Goal: Task Accomplishment & Management: Manage account settings

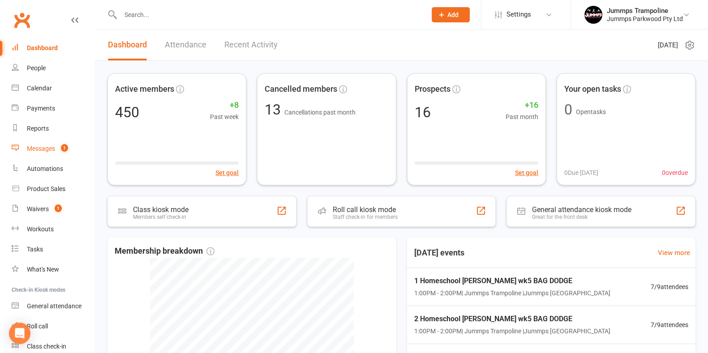
click at [58, 147] on count-badge "1" at bounding box center [62, 148] width 12 height 7
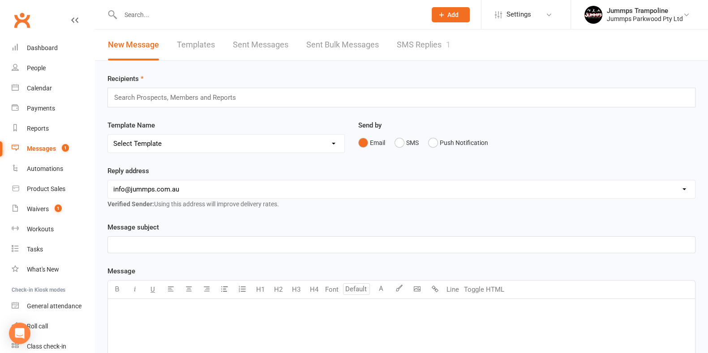
click at [439, 42] on link "SMS Replies 1" at bounding box center [424, 45] width 54 height 31
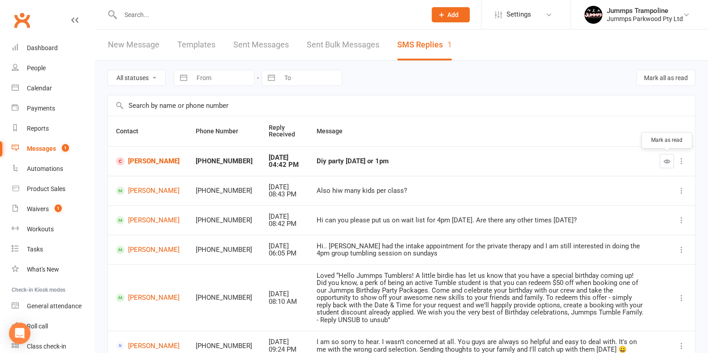
click at [669, 157] on button "button" at bounding box center [666, 161] width 14 height 14
click at [336, 158] on div "Diy party Saturday 6th September 12 or 1pm" at bounding box center [479, 162] width 327 height 8
click at [331, 176] on td "Also hiw many kids per class?" at bounding box center [479, 191] width 343 height 30
click at [143, 158] on link "Isla Starr" at bounding box center [148, 161] width 64 height 9
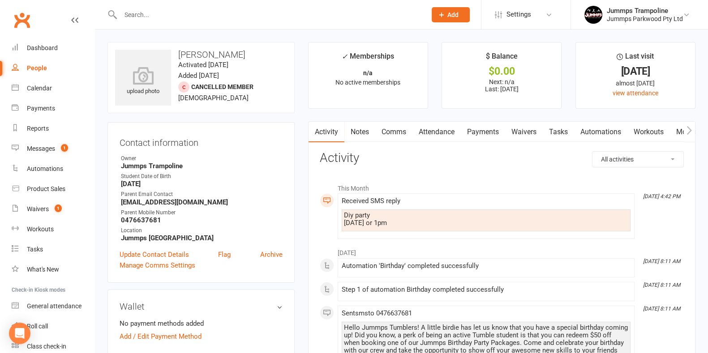
click at [385, 128] on link "Comms" at bounding box center [393, 132] width 37 height 21
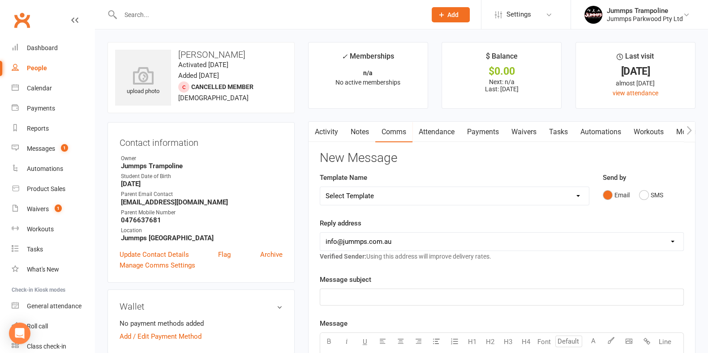
drag, startPoint x: 327, startPoint y: 136, endPoint x: 331, endPoint y: 138, distance: 4.8
click at [329, 138] on link "Activity" at bounding box center [326, 132] width 36 height 21
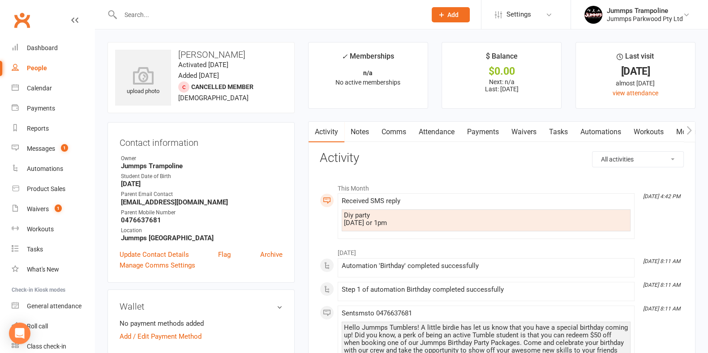
click at [201, 18] on input "text" at bounding box center [269, 15] width 302 height 13
click at [45, 89] on div "Calendar" at bounding box center [39, 88] width 25 height 7
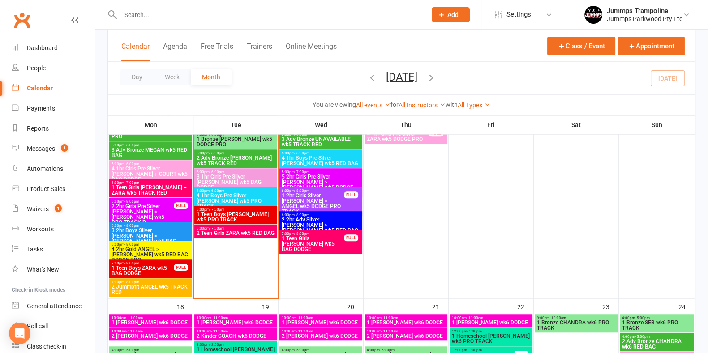
scroll to position [951, 0]
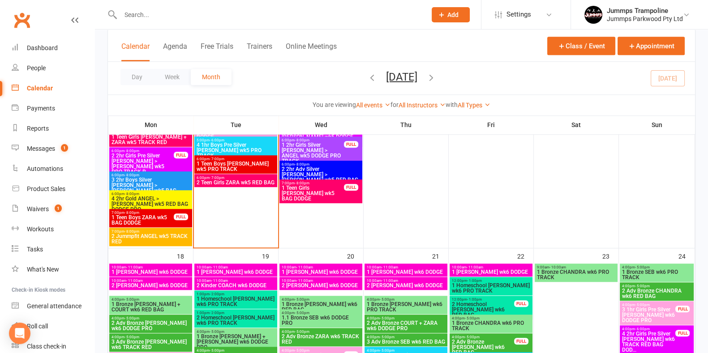
click at [157, 215] on span "1 Teen Boys ZARA wk5 BAG DODGE" at bounding box center [142, 220] width 63 height 11
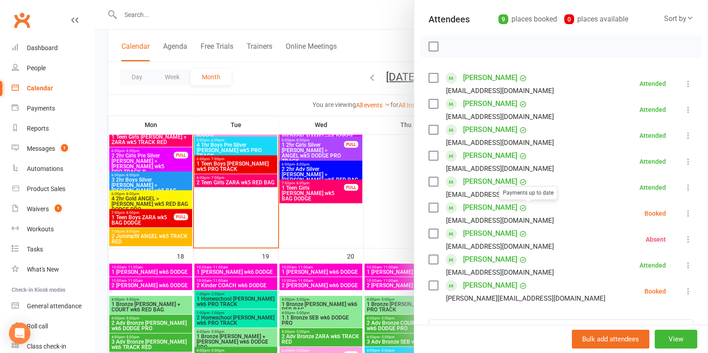
scroll to position [111, 0]
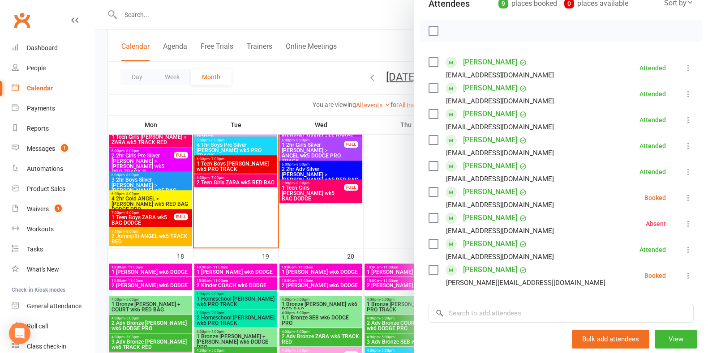
click at [231, 0] on div at bounding box center [401, 176] width 613 height 353
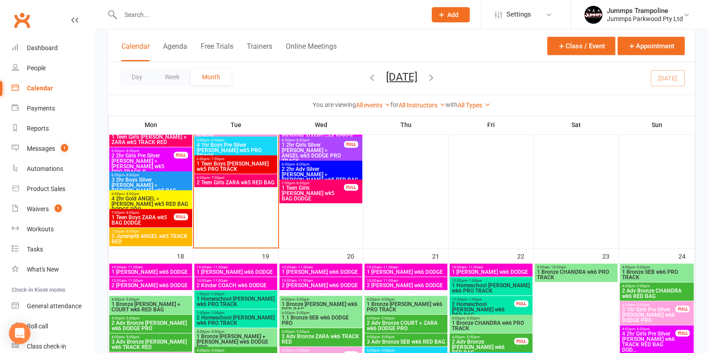
click at [228, 15] on div at bounding box center [401, 176] width 613 height 353
click at [228, 15] on input "text" at bounding box center [269, 15] width 302 height 13
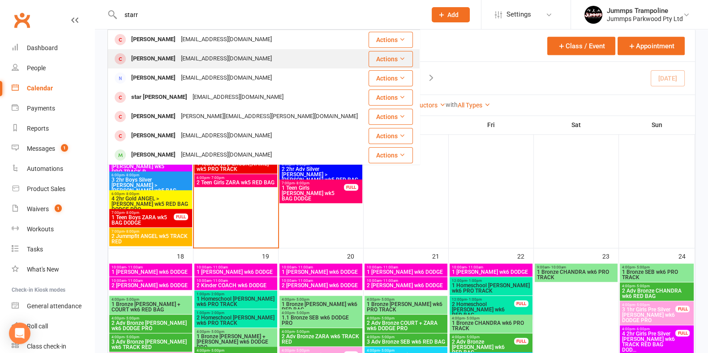
type input "starr"
click at [198, 60] on div "nikstarr01@gmail.com" at bounding box center [226, 58] width 96 height 13
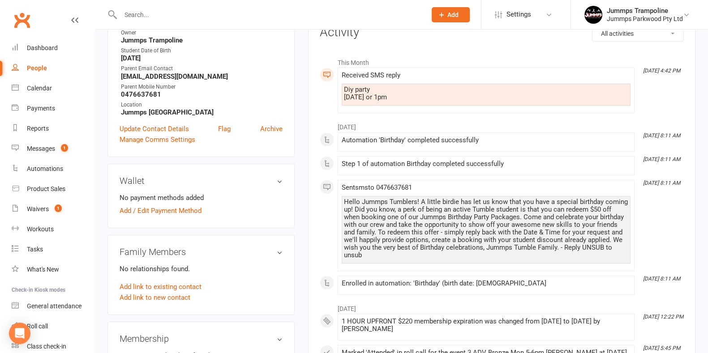
scroll to position [168, 0]
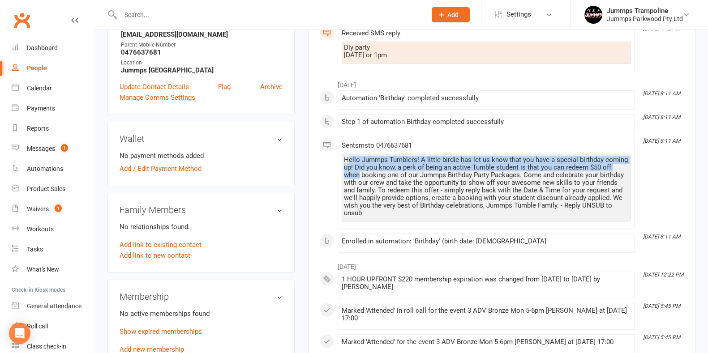
drag, startPoint x: 350, startPoint y: 161, endPoint x: 626, endPoint y: 167, distance: 276.2
click at [626, 167] on div "Hello Jummps Tumblers! A little birdie has let us know that you have a special …" at bounding box center [486, 186] width 284 height 61
drag, startPoint x: 697, startPoint y: 264, endPoint x: 683, endPoint y: 261, distance: 14.7
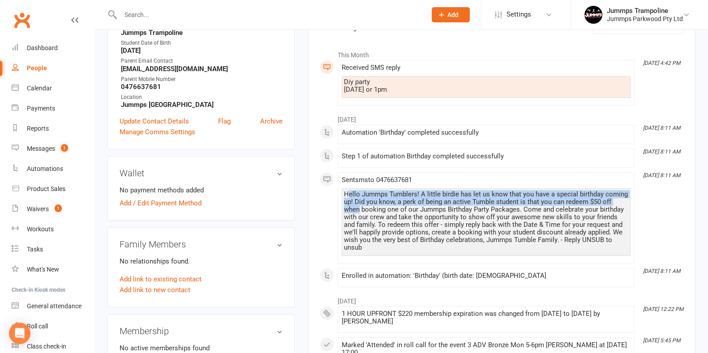
scroll to position [56, 0]
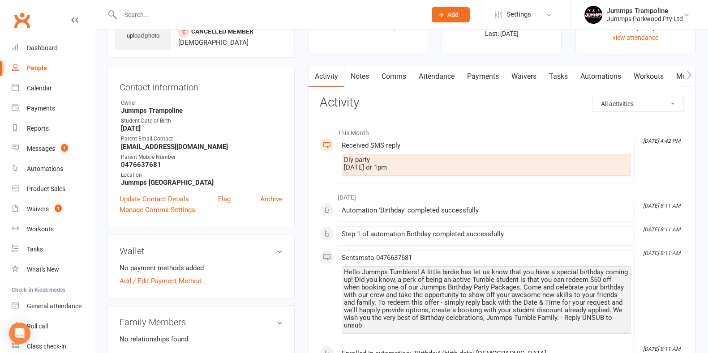
click at [472, 163] on div "Diy party Saturday 6th September 12 or 1pm" at bounding box center [486, 163] width 284 height 15
drag, startPoint x: 452, startPoint y: 163, endPoint x: 459, endPoint y: 164, distance: 7.3
click at [458, 164] on div "Diy party Saturday 6th September 12 or 1pm" at bounding box center [486, 163] width 284 height 15
click at [460, 164] on div "Diy party Saturday 6th September 12 or 1pm" at bounding box center [486, 163] width 284 height 15
click at [461, 164] on div "Diy party Saturday 6th September 12 or 1pm" at bounding box center [486, 163] width 284 height 15
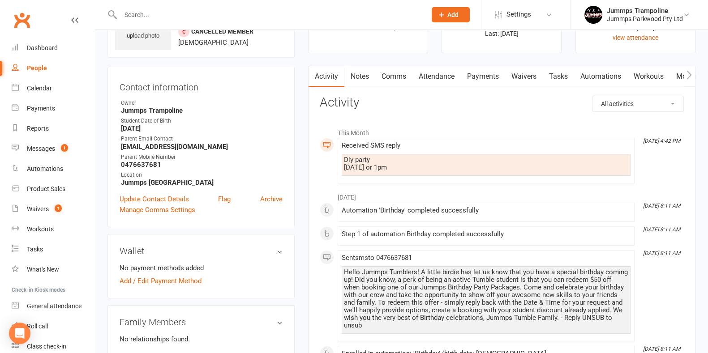
drag, startPoint x: 303, startPoint y: 158, endPoint x: 387, endPoint y: 141, distance: 85.8
click at [333, 151] on div "This Month Aug 11, 4:42 PM Received SMS reply Diy party Saturday 6th September …" at bounding box center [502, 154] width 364 height 60
drag, startPoint x: 436, startPoint y: 155, endPoint x: 436, endPoint y: 182, distance: 27.3
drag, startPoint x: 369, startPoint y: 201, endPoint x: 518, endPoint y: 2, distance: 248.3
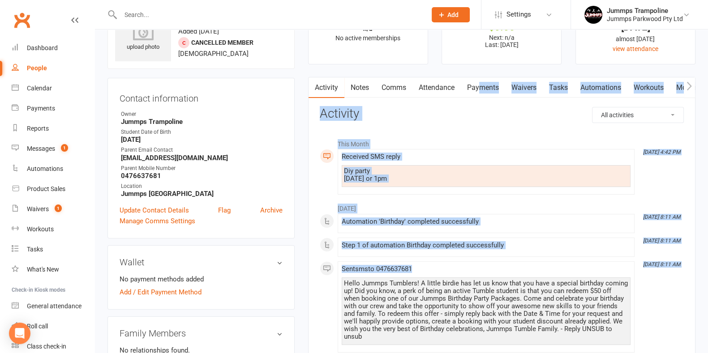
drag, startPoint x: 480, startPoint y: 252, endPoint x: 443, endPoint y: 89, distance: 167.1
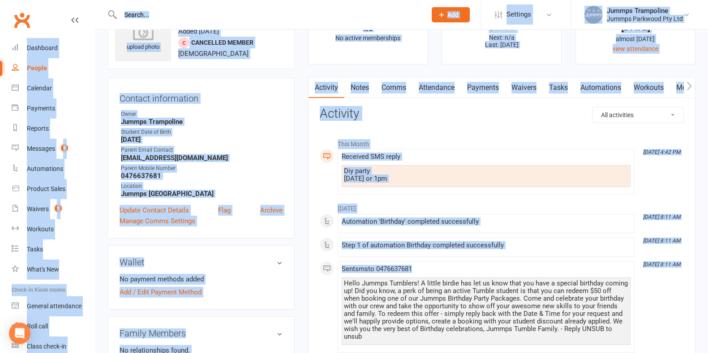
scroll to position [0, 0]
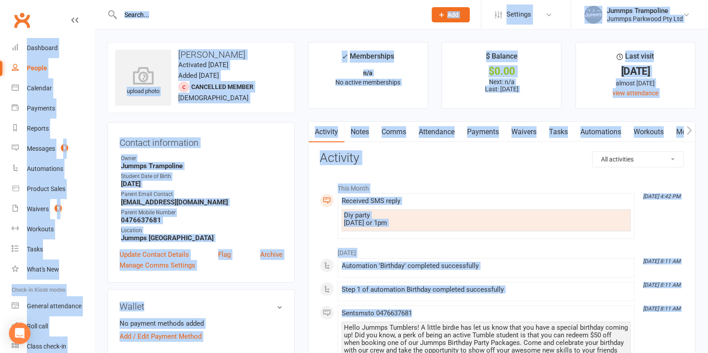
click at [270, 93] on div "upload photo Isla Starr Activated 8 July, 2022 Added 28 June, 2022 Cancelled me…" at bounding box center [200, 77] width 187 height 71
click at [636, 134] on link "Workouts" at bounding box center [648, 132] width 43 height 21
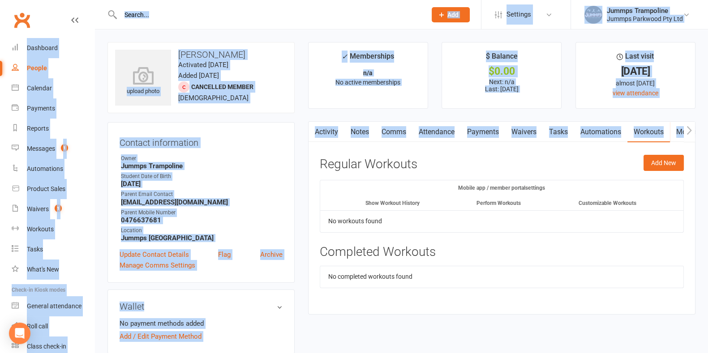
click at [319, 134] on button "button" at bounding box center [313, 132] width 11 height 20
click at [253, 155] on div "Owner" at bounding box center [202, 158] width 162 height 9
drag, startPoint x: 332, startPoint y: 5, endPoint x: 321, endPoint y: 13, distance: 12.9
click at [331, 5] on div at bounding box center [263, 14] width 312 height 29
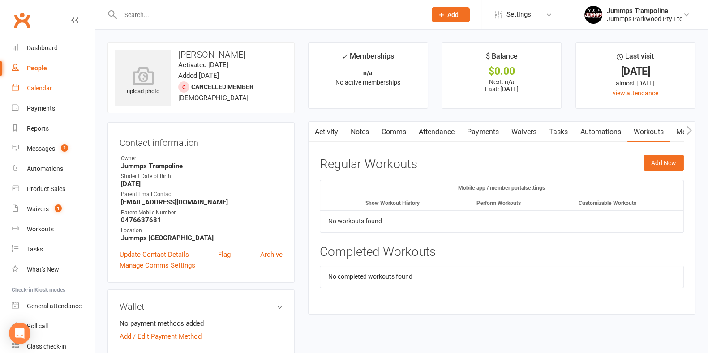
click at [44, 88] on div "Calendar" at bounding box center [39, 88] width 25 height 7
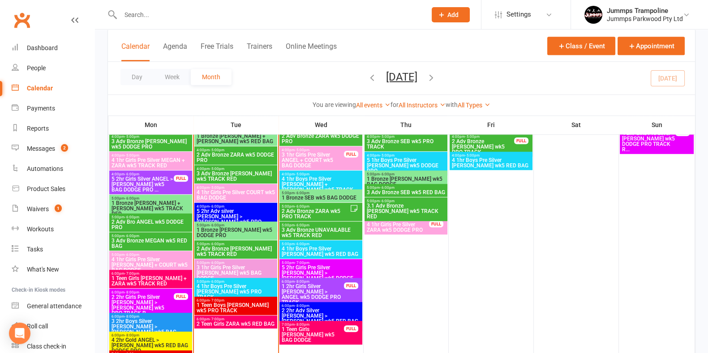
scroll to position [811, 0]
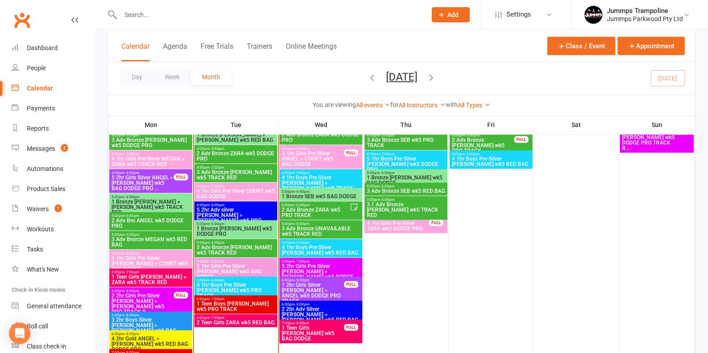
click at [241, 211] on span "5 2hr Adv silver [PERSON_NAME] > [PERSON_NAME] wk5 PRO TRACK RED BA..." at bounding box center [235, 217] width 79 height 21
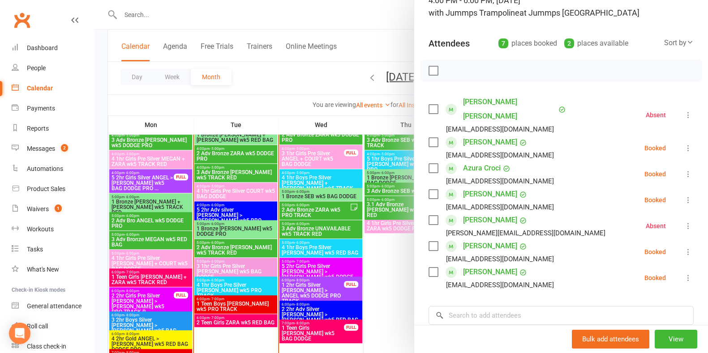
scroll to position [0, 0]
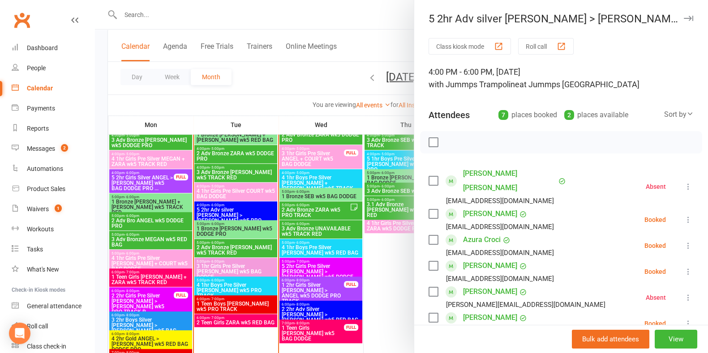
click at [683, 18] on icon "button" at bounding box center [687, 18] width 9 height 5
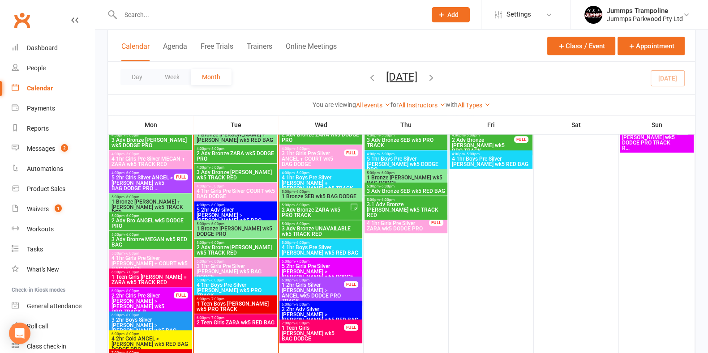
click at [265, 214] on span "5 2hr Adv silver [PERSON_NAME] > [PERSON_NAME] wk5 PRO TRACK RED BA..." at bounding box center [235, 217] width 79 height 21
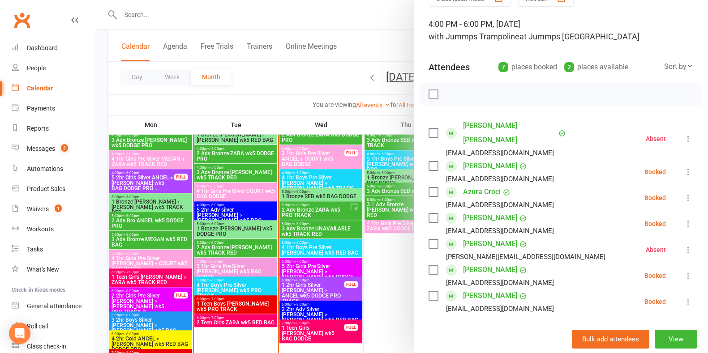
scroll to position [57, 0]
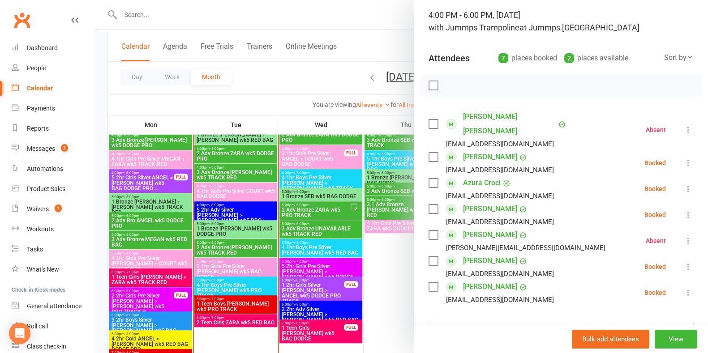
click at [683, 262] on icon at bounding box center [687, 266] width 9 height 9
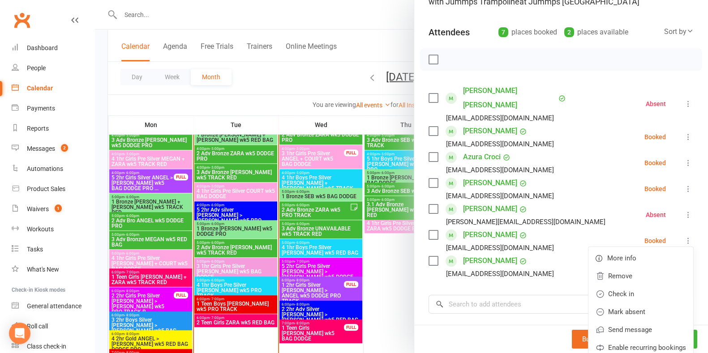
scroll to position [85, 0]
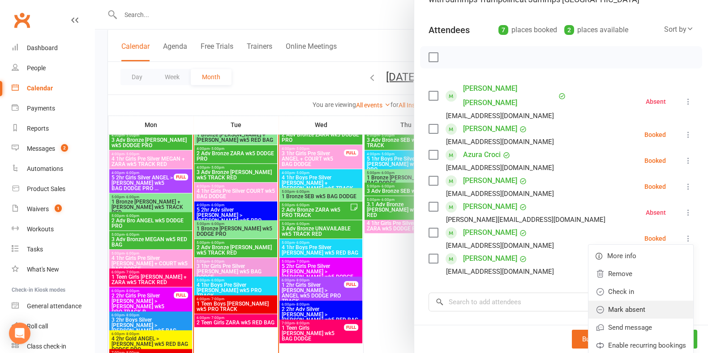
click at [611, 301] on link "Mark absent" at bounding box center [640, 310] width 105 height 18
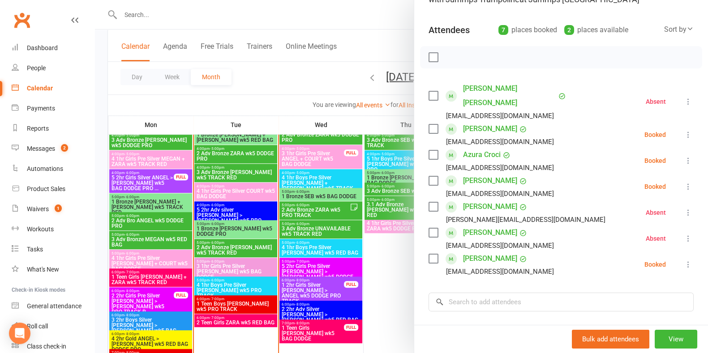
click at [295, 81] on div at bounding box center [401, 176] width 613 height 353
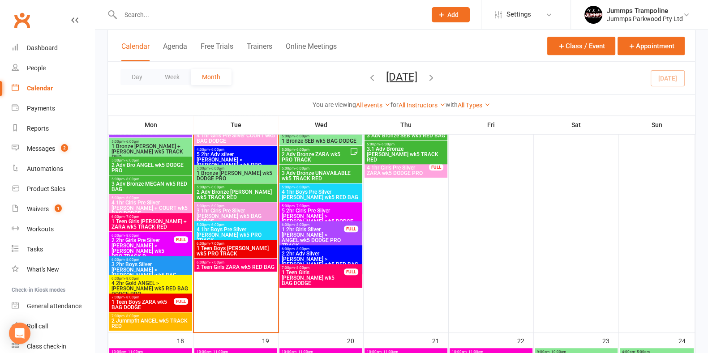
scroll to position [872, 0]
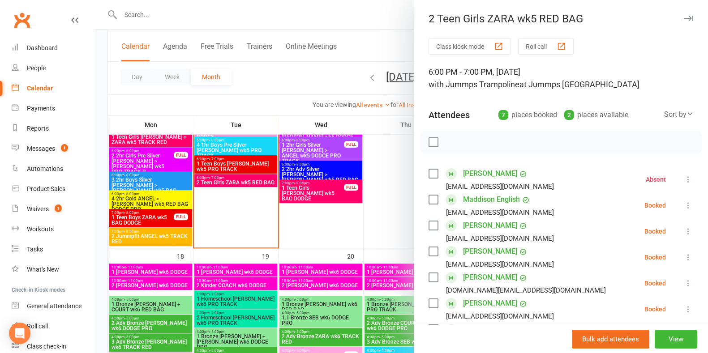
click at [29, 15] on link "Clubworx" at bounding box center [22, 20] width 22 height 22
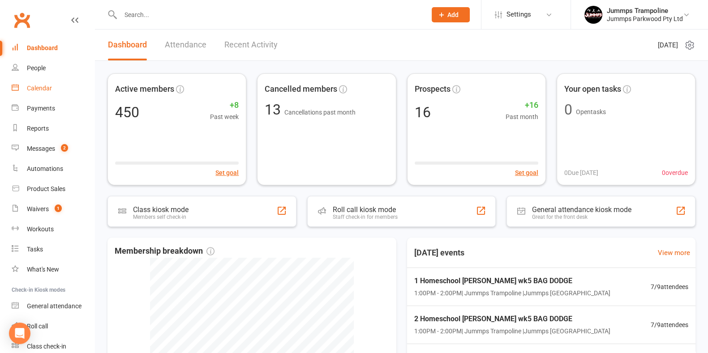
click at [43, 89] on div "Calendar" at bounding box center [39, 88] width 25 height 7
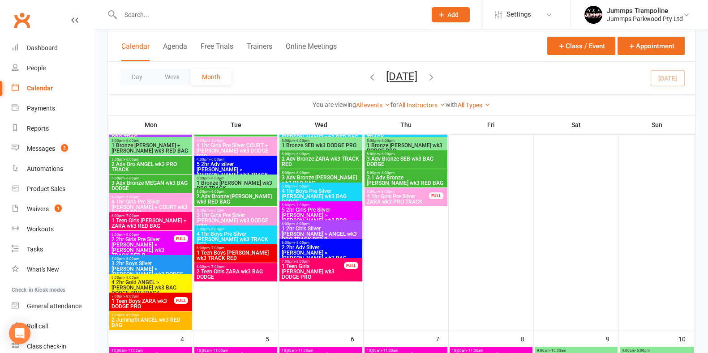
scroll to position [196, 0]
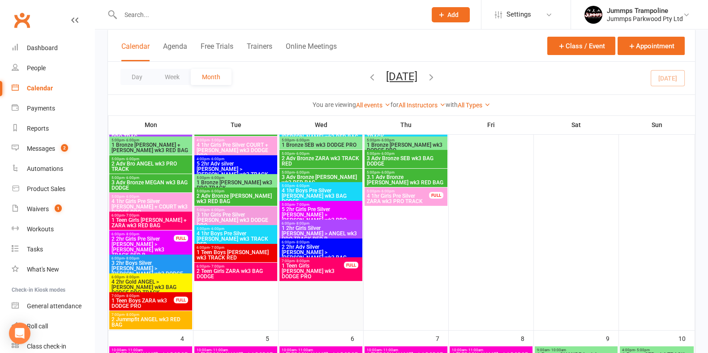
click at [331, 282] on div at bounding box center [320, 170] width 83 height 320
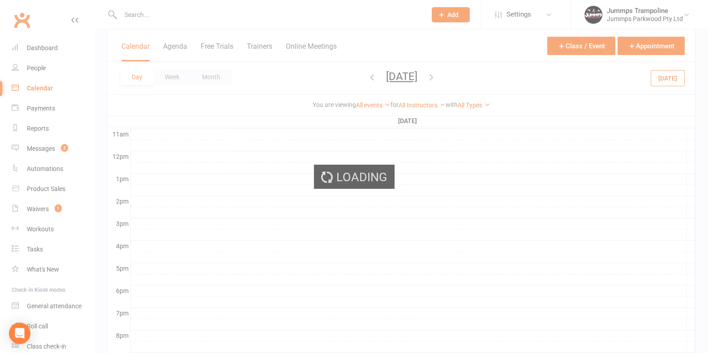
scroll to position [0, 0]
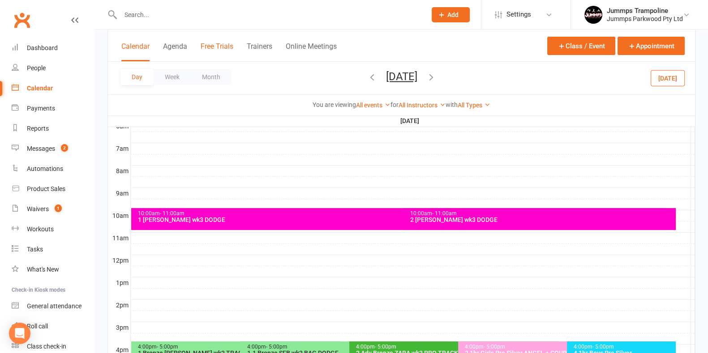
click at [217, 58] on button "Free Trials" at bounding box center [217, 51] width 33 height 19
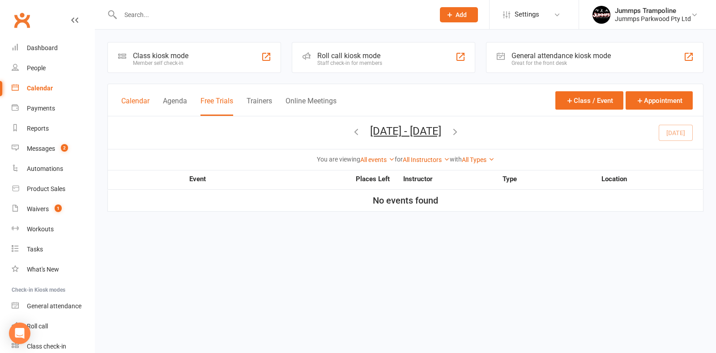
click at [135, 114] on button "Calendar" at bounding box center [135, 106] width 28 height 19
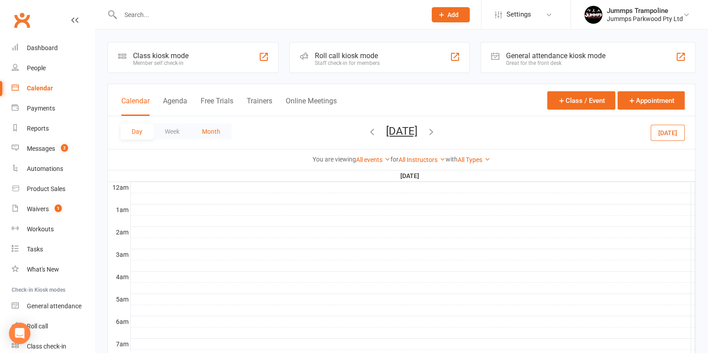
click at [215, 131] on button "Month" at bounding box center [211, 132] width 41 height 16
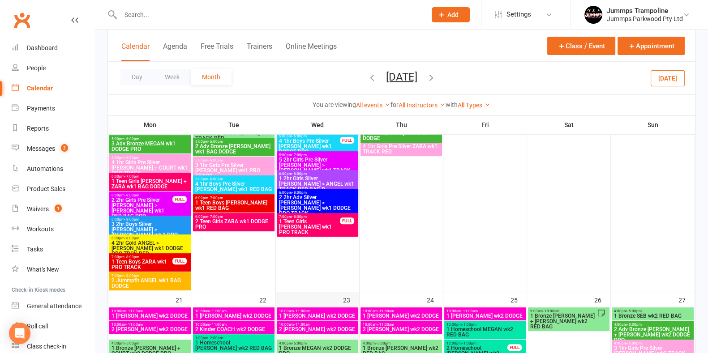
scroll to position [381, 0]
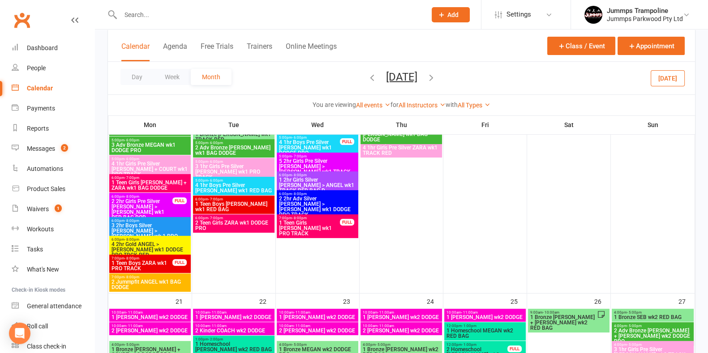
click at [249, 226] on span "2 Teen Girls ZARA wk1 DODGE PRO" at bounding box center [234, 225] width 78 height 11
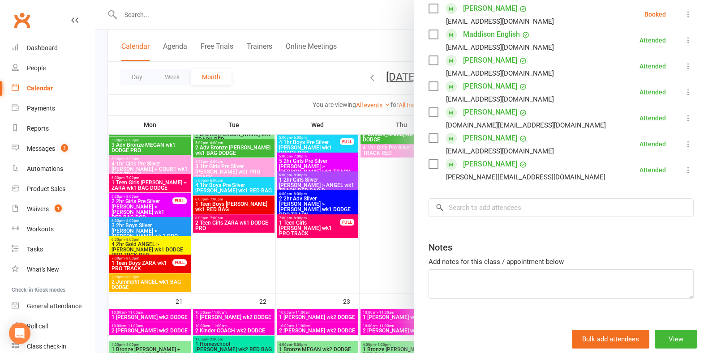
scroll to position [167, 0]
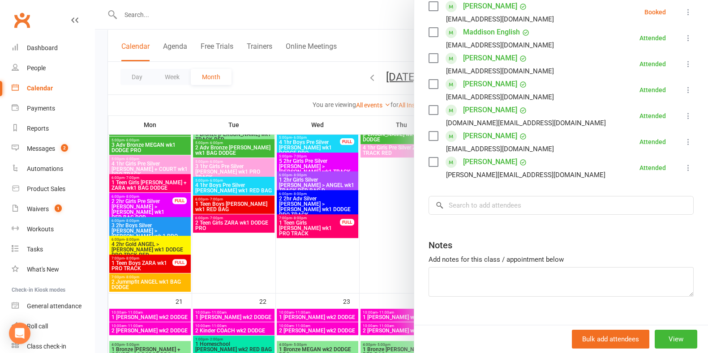
click at [269, 262] on div at bounding box center [401, 176] width 613 height 353
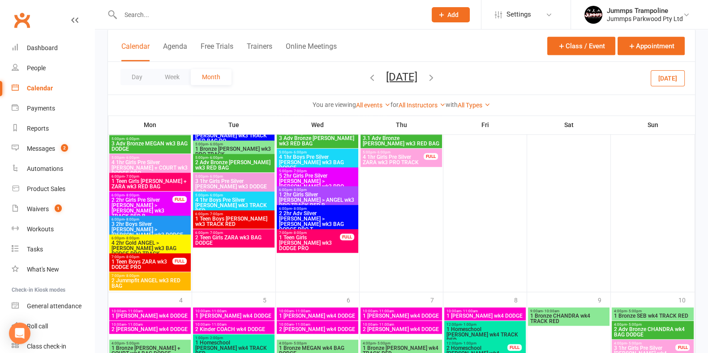
scroll to position [1050, 0]
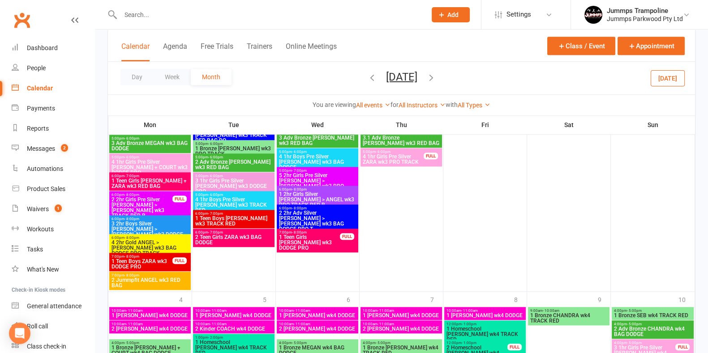
click at [436, 77] on icon "button" at bounding box center [431, 77] width 10 height 10
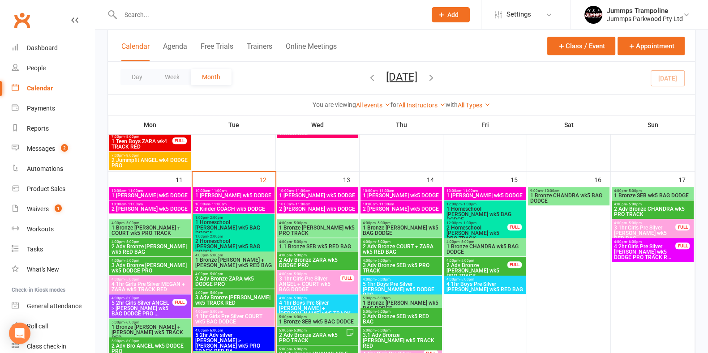
scroll to position [691, 0]
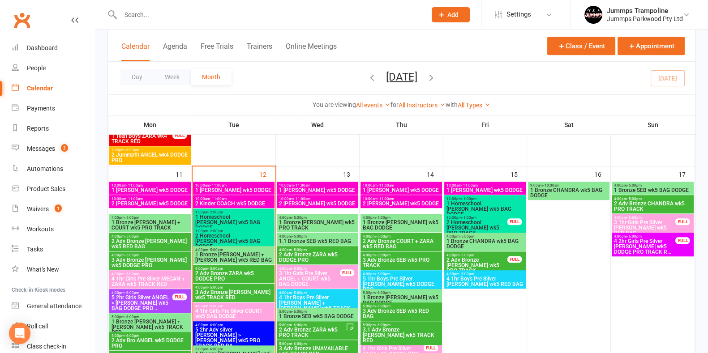
click at [260, 218] on span "1 Homeschool [PERSON_NAME] wk5 BAG DODGE" at bounding box center [234, 222] width 78 height 16
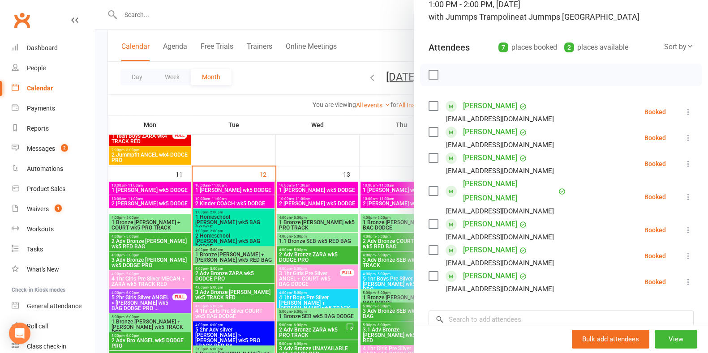
scroll to position [69, 0]
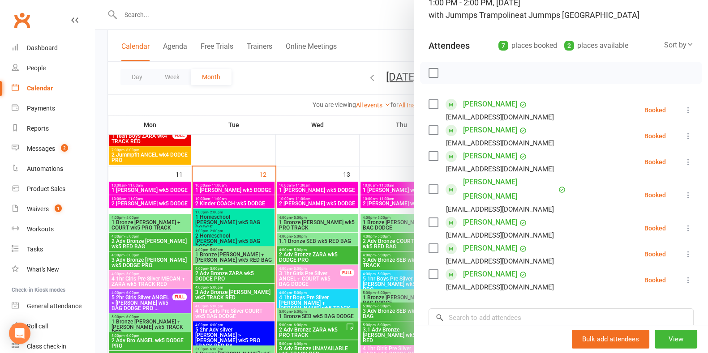
click at [495, 267] on link "[PERSON_NAME]" at bounding box center [490, 274] width 54 height 14
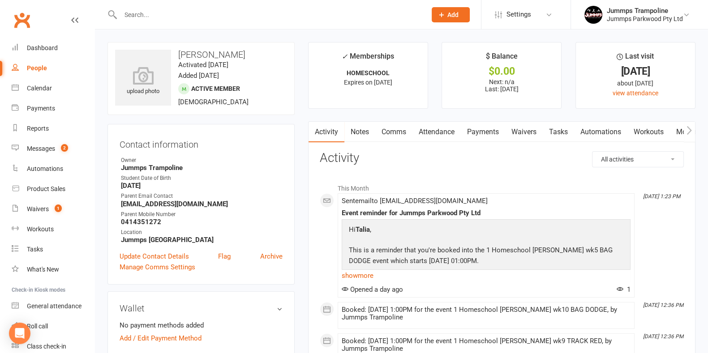
click at [481, 132] on link "Payments" at bounding box center [483, 132] width 44 height 21
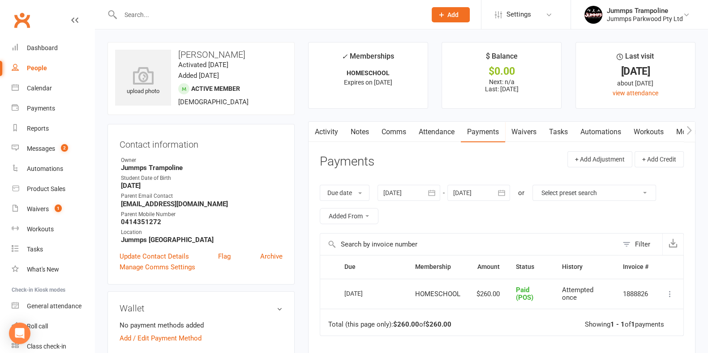
click at [441, 132] on link "Attendance" at bounding box center [436, 132] width 48 height 21
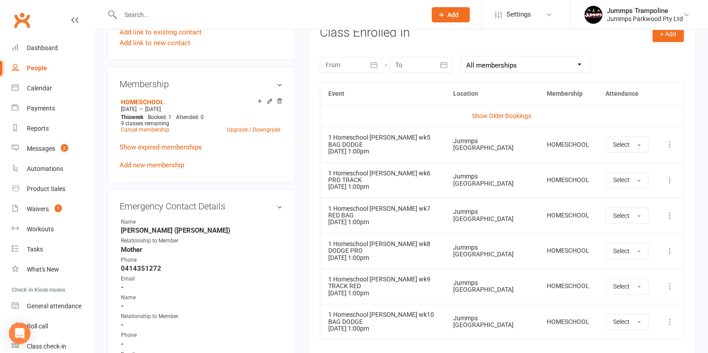
scroll to position [399, 0]
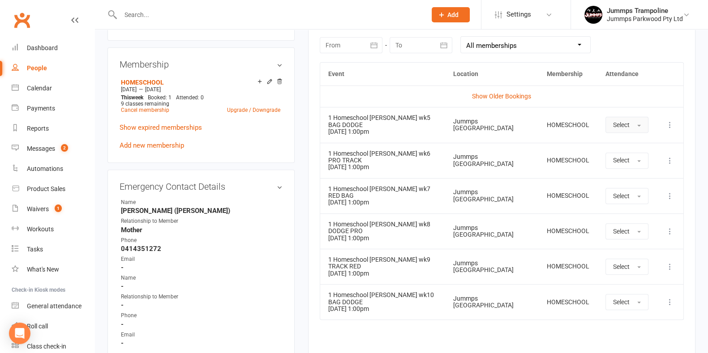
click at [630, 124] on button "Select" at bounding box center [626, 125] width 43 height 16
click at [644, 147] on link "Attended" at bounding box center [650, 145] width 89 height 18
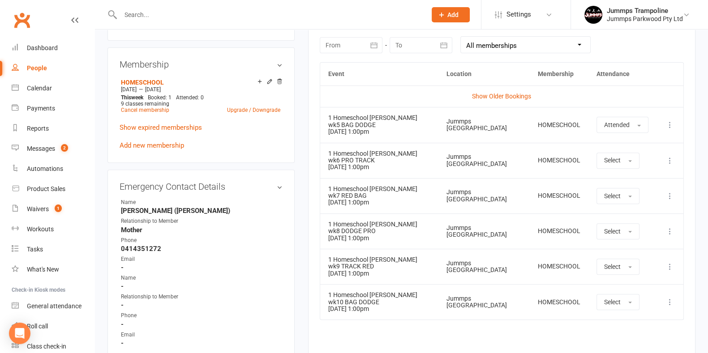
click at [671, 163] on icon at bounding box center [669, 160] width 9 height 9
click at [645, 214] on link "Remove booking" at bounding box center [630, 214] width 89 height 18
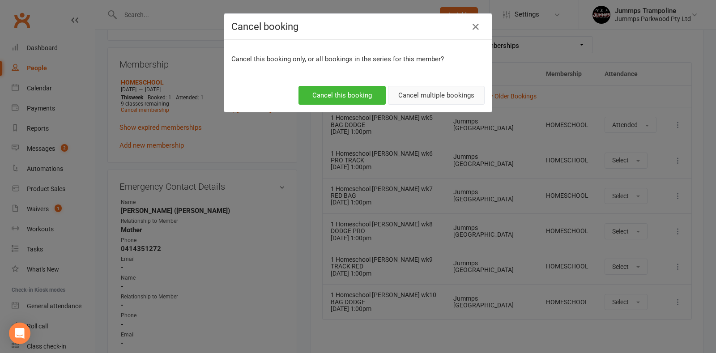
click at [446, 102] on button "Cancel multiple bookings" at bounding box center [436, 95] width 97 height 19
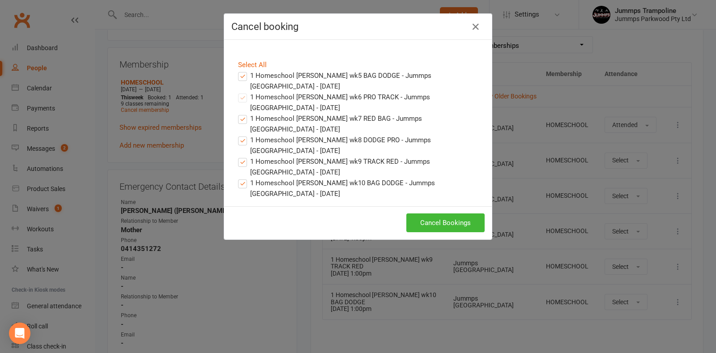
click at [239, 77] on label "1 Homeschool COURTNEY wk5 BAG DODGE - Jummps Trampoline Park - Aug 12, 2025" at bounding box center [358, 80] width 240 height 21
click at [237, 70] on input "1 Homeschool COURTNEY wk5 BAG DODGE - Jummps Trampoline Park - Aug 12, 2025" at bounding box center [234, 70] width 6 height 0
click at [460, 224] on button "Cancel Bookings" at bounding box center [445, 223] width 78 height 19
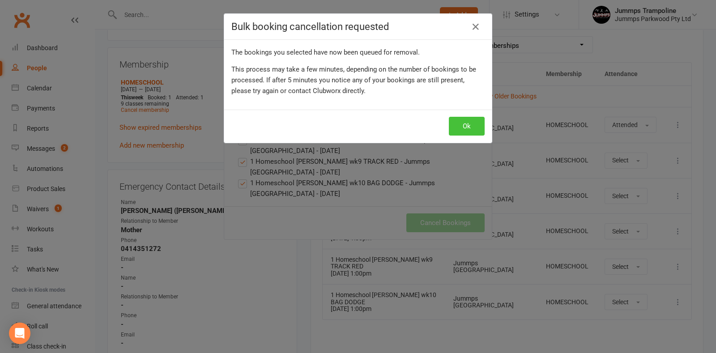
click at [462, 127] on button "Ok" at bounding box center [467, 126] width 36 height 19
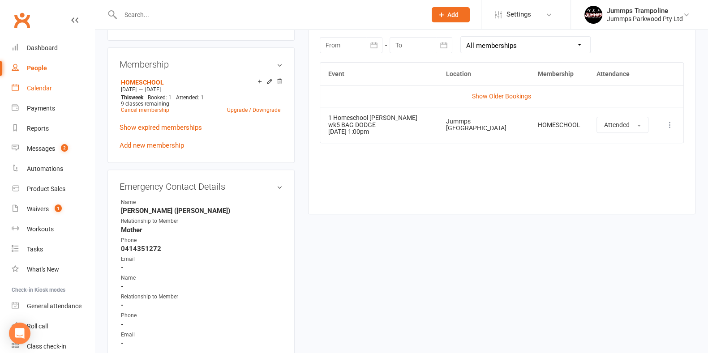
click at [41, 89] on div "Calendar" at bounding box center [39, 88] width 25 height 7
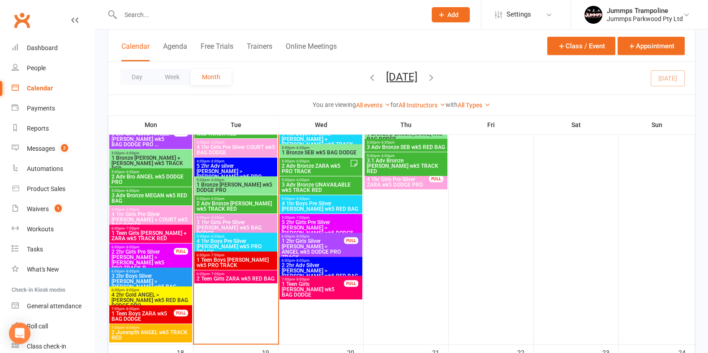
scroll to position [855, 0]
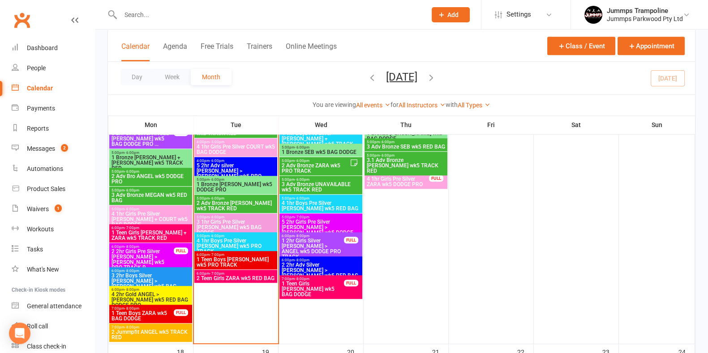
click at [252, 278] on span "2 Teen Girls ZARA wk5 RED BAG" at bounding box center [235, 278] width 79 height 5
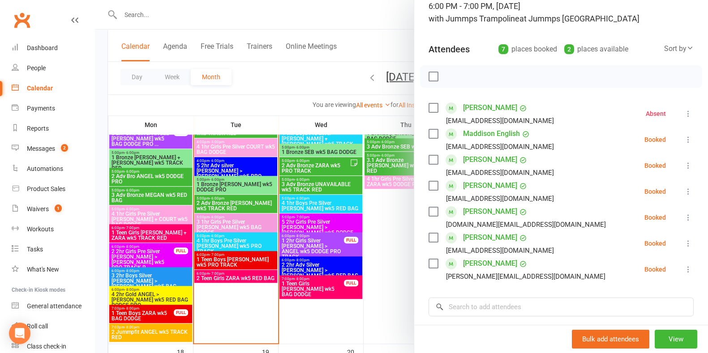
scroll to position [102, 0]
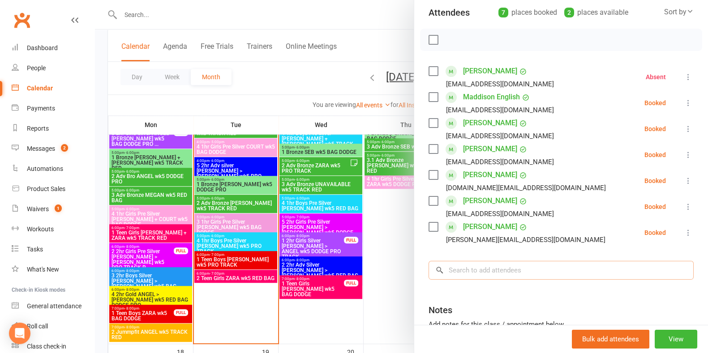
click at [528, 273] on input "search" at bounding box center [560, 270] width 265 height 19
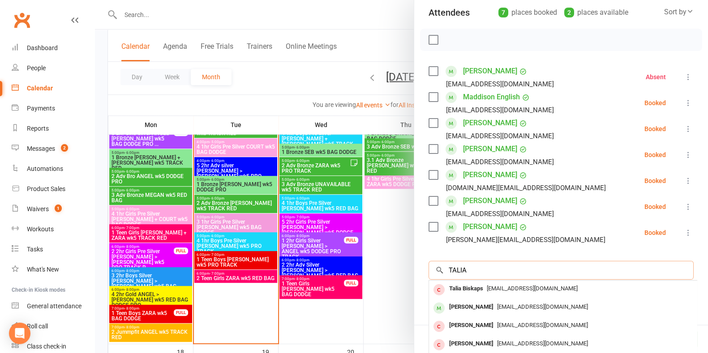
scroll to position [30, 0]
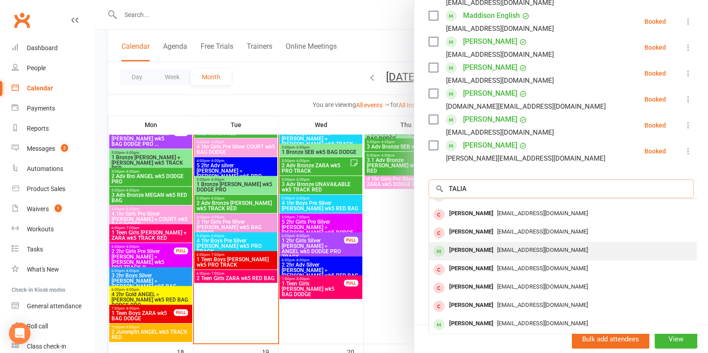
type input "TALIA"
click at [510, 247] on span "[EMAIL_ADDRESS][DOMAIN_NAME]" at bounding box center [542, 250] width 91 height 7
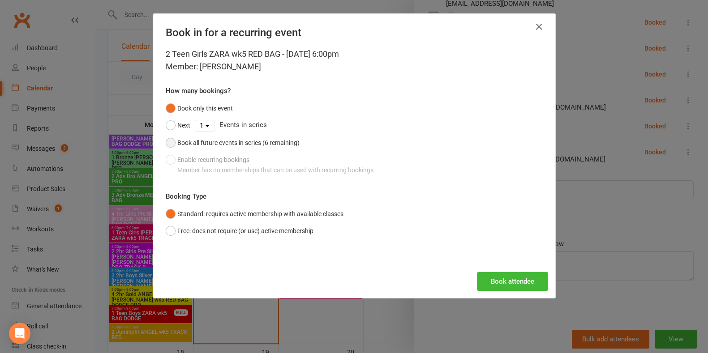
click at [168, 142] on button "Book all future events in series (6 remaining)" at bounding box center [233, 142] width 134 height 17
click at [538, 32] on icon "button" at bounding box center [539, 26] width 11 height 11
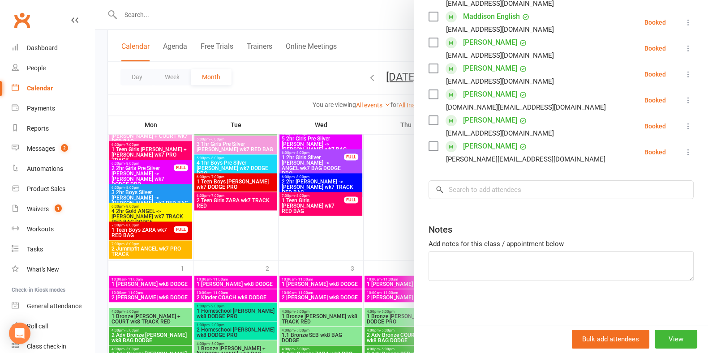
scroll to position [1636, 0]
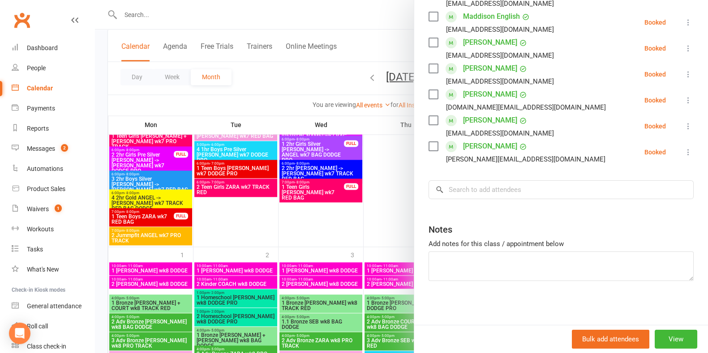
click at [242, 188] on div at bounding box center [401, 176] width 613 height 353
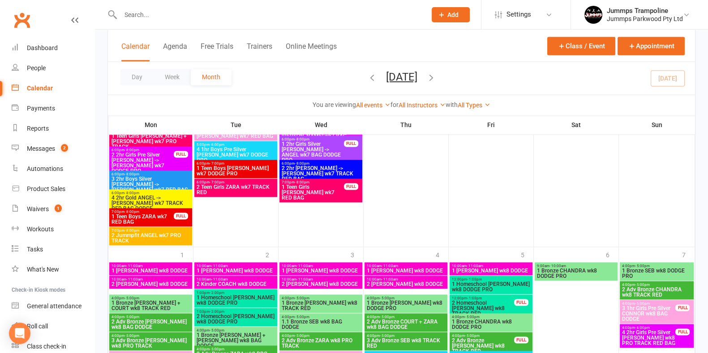
scroll to position [192, 0]
click at [243, 189] on span "2 Teen Girls ZARA wk7 TRACK RED" at bounding box center [235, 189] width 79 height 11
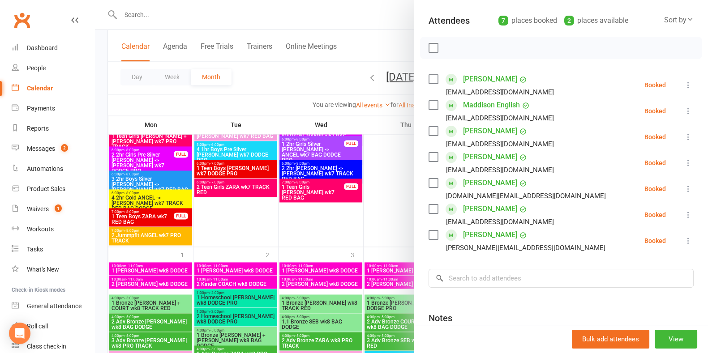
scroll to position [183, 0]
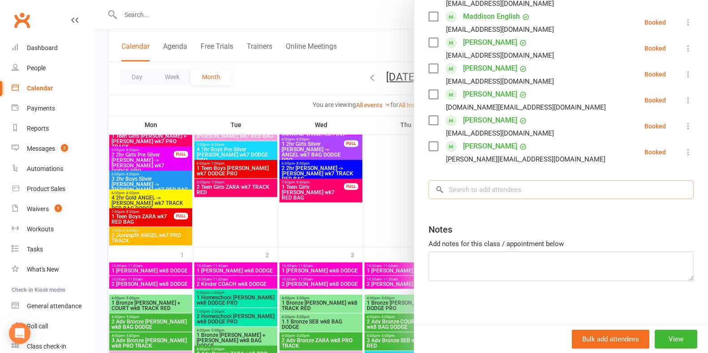
click at [533, 188] on input "search" at bounding box center [560, 189] width 265 height 19
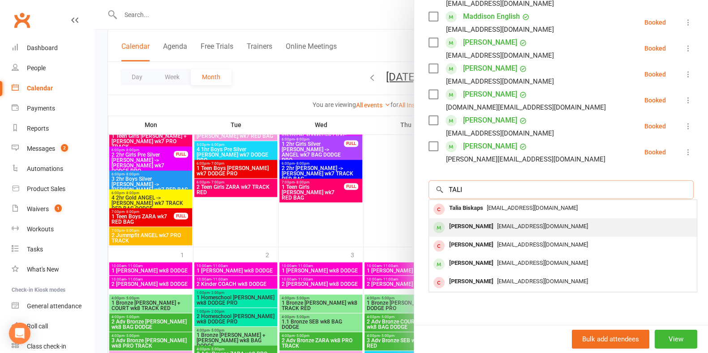
type input "TALI"
click at [550, 222] on div "[EMAIL_ADDRESS][DOMAIN_NAME]" at bounding box center [562, 226] width 261 height 13
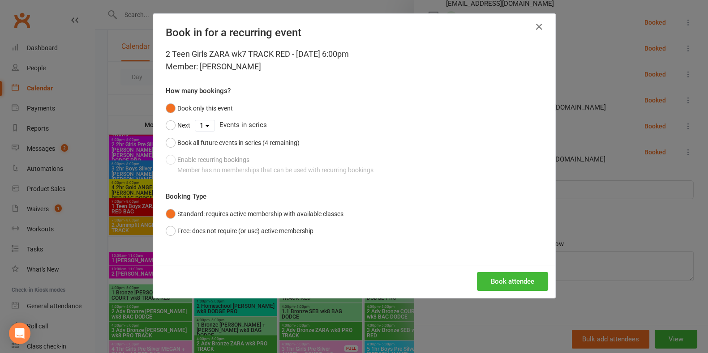
scroll to position [1653, 0]
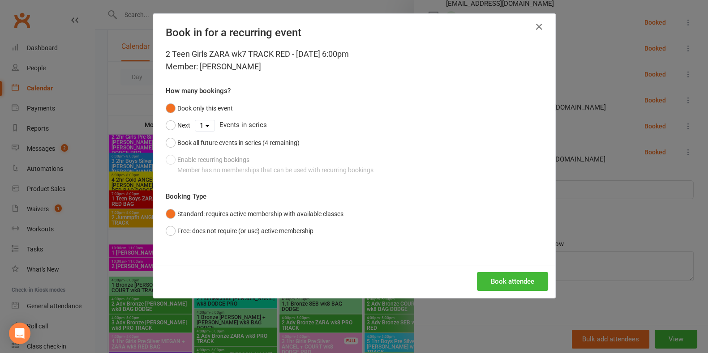
click at [527, 29] on h4 "Book in for a recurring event" at bounding box center [354, 32] width 377 height 13
click at [536, 25] on icon "button" at bounding box center [539, 26] width 11 height 11
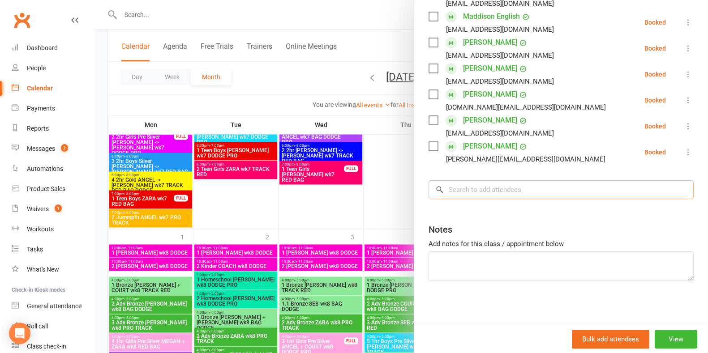
click at [595, 180] on input "search" at bounding box center [560, 189] width 265 height 19
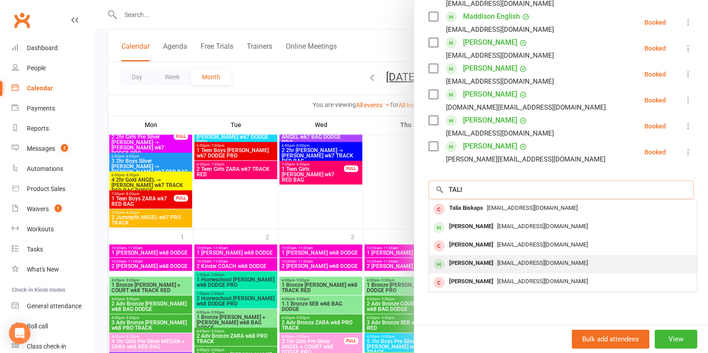
type input "TALI"
click at [498, 262] on span "[EMAIL_ADDRESS][DOMAIN_NAME]" at bounding box center [542, 263] width 91 height 7
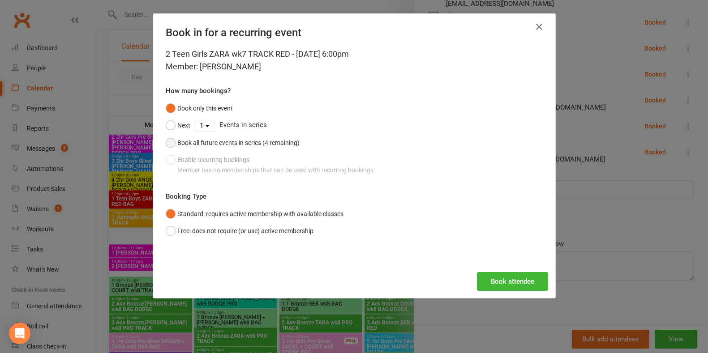
click at [167, 142] on button "Book all future events in series (4 remaining)" at bounding box center [233, 142] width 134 height 17
click at [536, 26] on icon "button" at bounding box center [539, 26] width 11 height 11
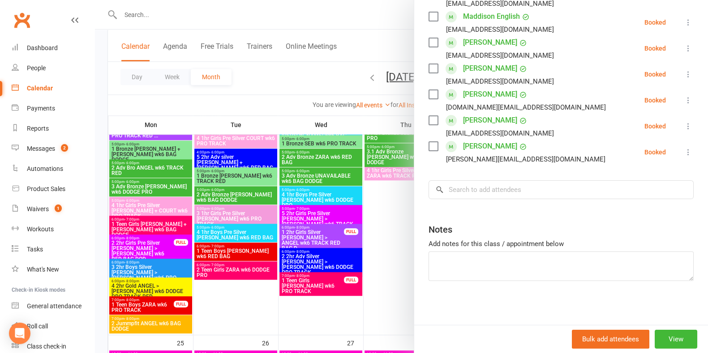
scroll to position [1208, 0]
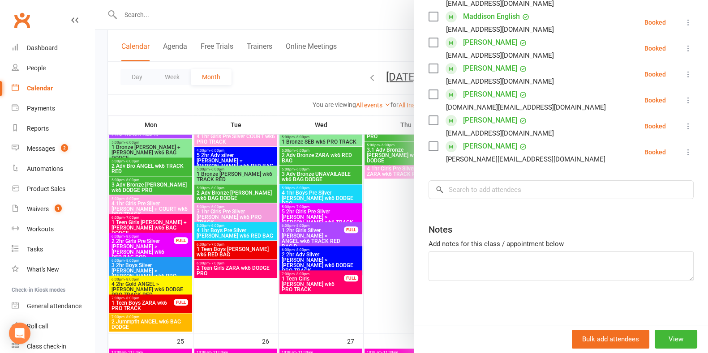
click at [250, 276] on div at bounding box center [401, 176] width 613 height 353
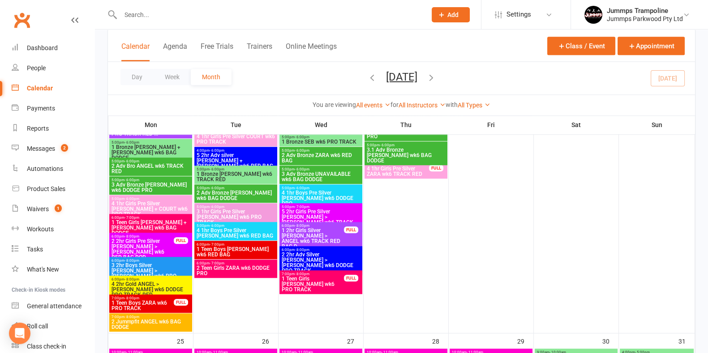
click at [239, 271] on span "2 Teen Girls ZARA wk6 DODGE PRO" at bounding box center [235, 270] width 79 height 11
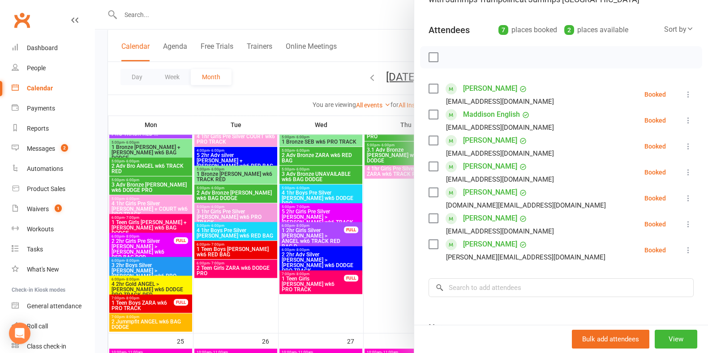
scroll to position [157, 0]
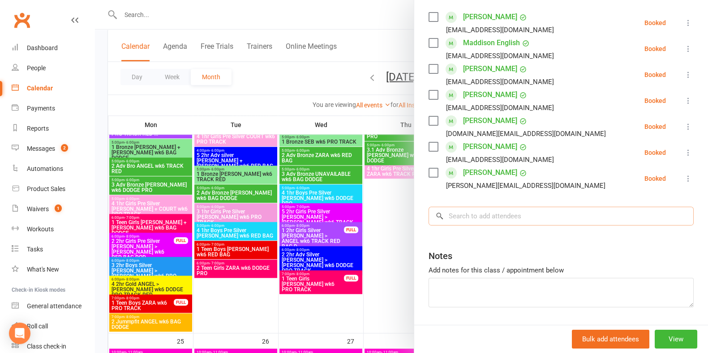
click at [524, 219] on input "search" at bounding box center [560, 216] width 265 height 19
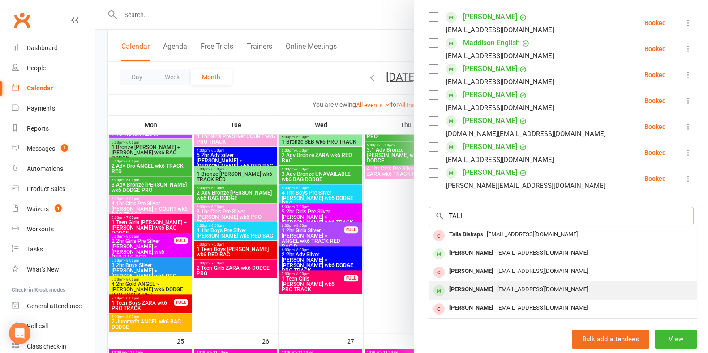
type input "TALI"
click at [521, 290] on span "[EMAIL_ADDRESS][DOMAIN_NAME]" at bounding box center [542, 289] width 91 height 7
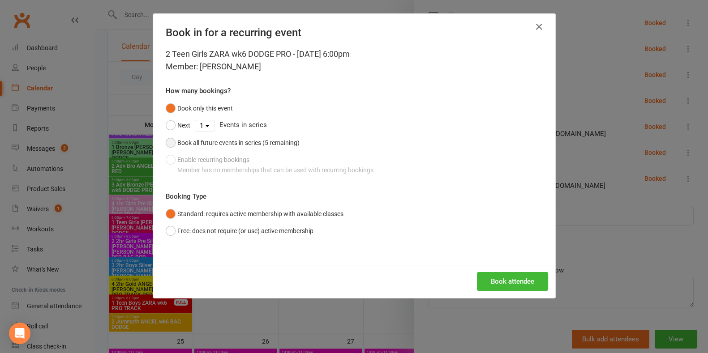
click at [166, 143] on button "Book all future events in series (5 remaining)" at bounding box center [233, 142] width 134 height 17
click at [519, 289] on button "Book attendee" at bounding box center [512, 281] width 71 height 19
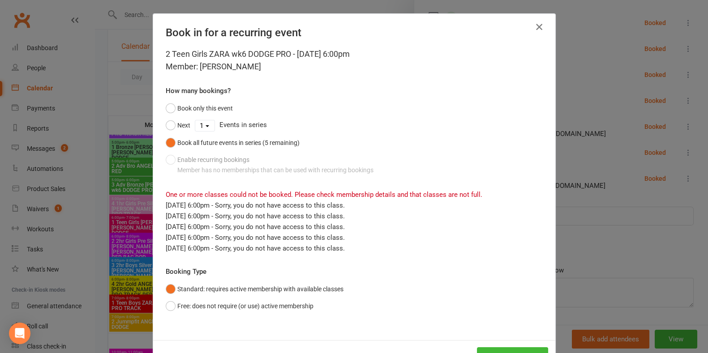
click at [534, 29] on icon "button" at bounding box center [539, 26] width 11 height 11
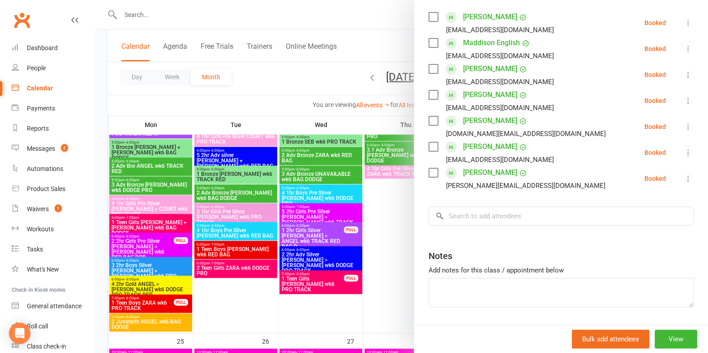
click at [199, 21] on div at bounding box center [401, 176] width 613 height 353
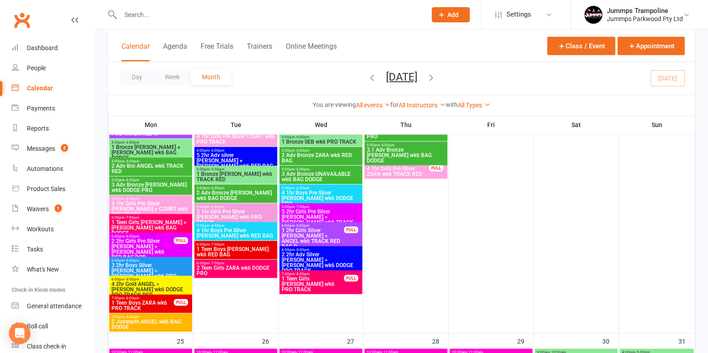
click at [184, 13] on input "text" at bounding box center [269, 15] width 302 height 13
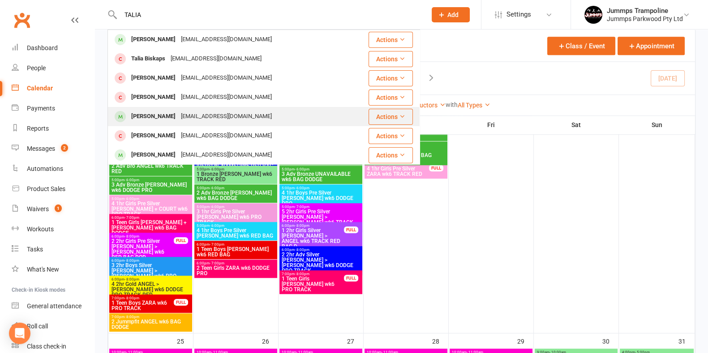
type input "TALIA"
click at [188, 116] on div "[EMAIL_ADDRESS][DOMAIN_NAME]" at bounding box center [226, 116] width 96 height 13
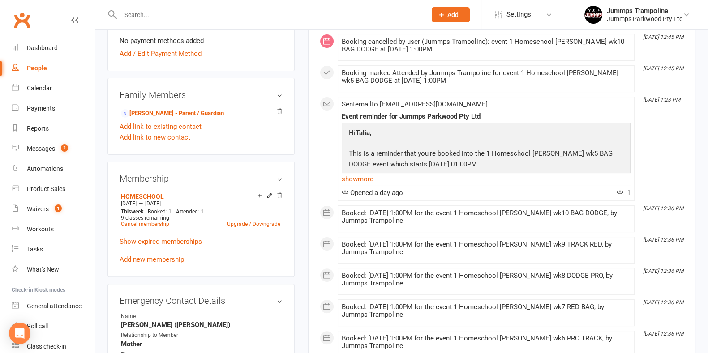
scroll to position [286, 0]
click at [175, 260] on link "Add new membership" at bounding box center [152, 259] width 64 height 8
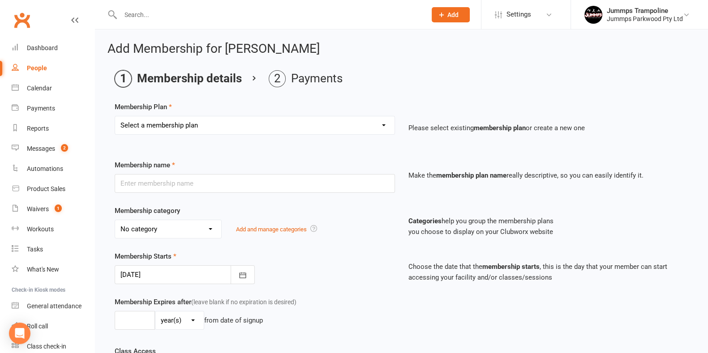
click at [205, 130] on select "Select a membership plan Create new Membership Plan Student Registration Fee - …" at bounding box center [254, 125] width 279 height 18
select select "5"
click at [115, 116] on select "Select a membership plan Create new Membership Plan Student Registration Fee - …" at bounding box center [254, 125] width 279 height 18
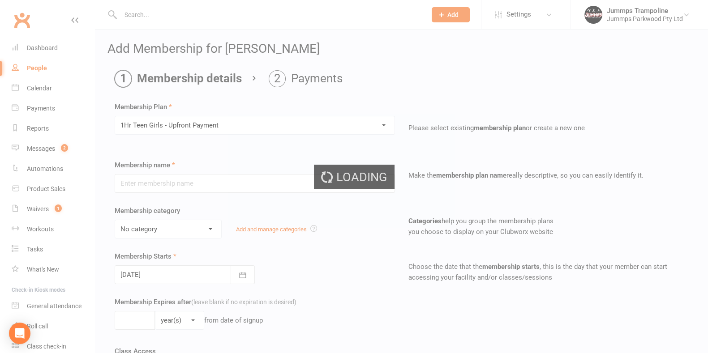
type input "1Hr Teen Girls - Upfront Payment"
select select "9"
type input "10"
select select "1"
type input "10"
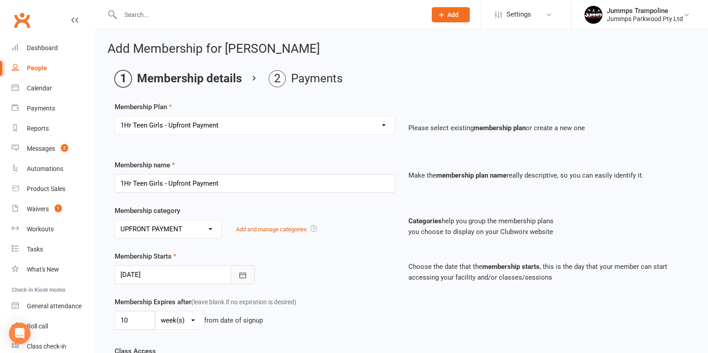
click at [252, 274] on button "button" at bounding box center [243, 274] width 24 height 19
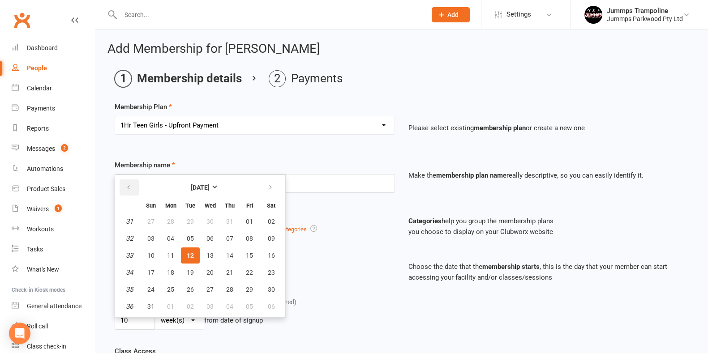
click at [130, 187] on icon "button" at bounding box center [128, 187] width 6 height 7
click at [269, 184] on icon "button" at bounding box center [270, 187] width 6 height 7
click at [172, 253] on span "14" at bounding box center [170, 255] width 7 height 7
type input "[DATE]"
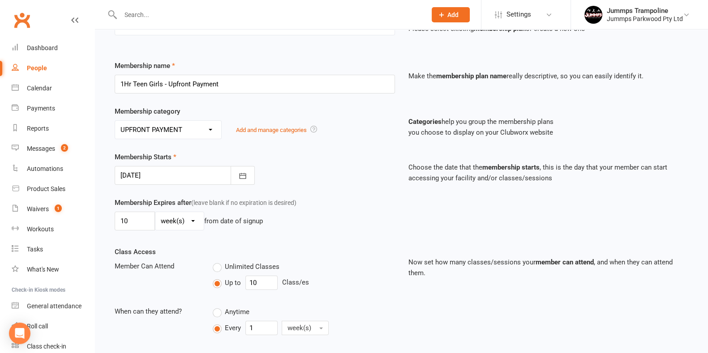
scroll to position [100, 0]
click at [145, 218] on input "10" at bounding box center [135, 220] width 40 height 19
click at [262, 281] on input "10" at bounding box center [261, 282] width 32 height 14
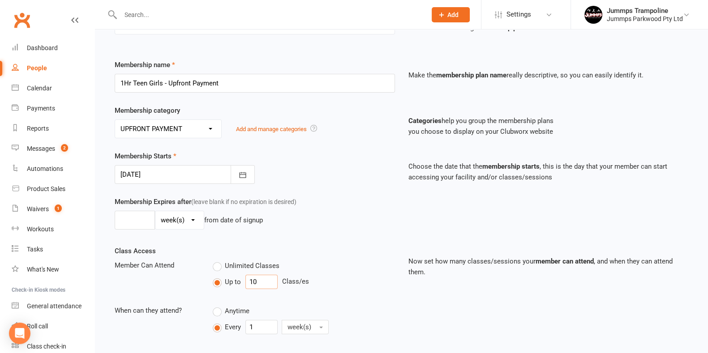
type input "1"
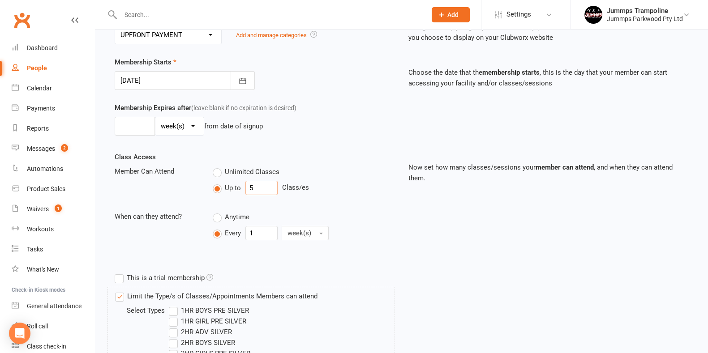
scroll to position [196, 0]
type input "5"
click at [56, 92] on link "Calendar" at bounding box center [53, 88] width 83 height 20
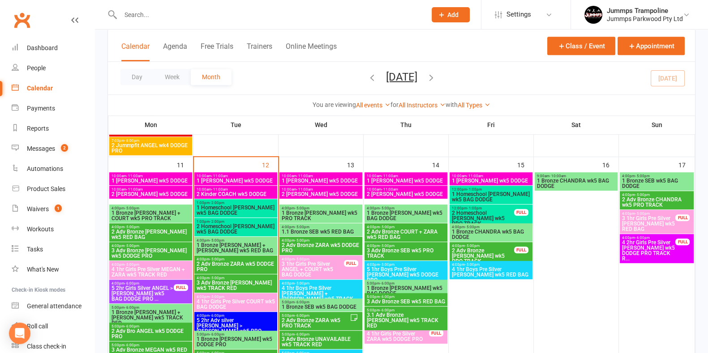
scroll to position [700, 0]
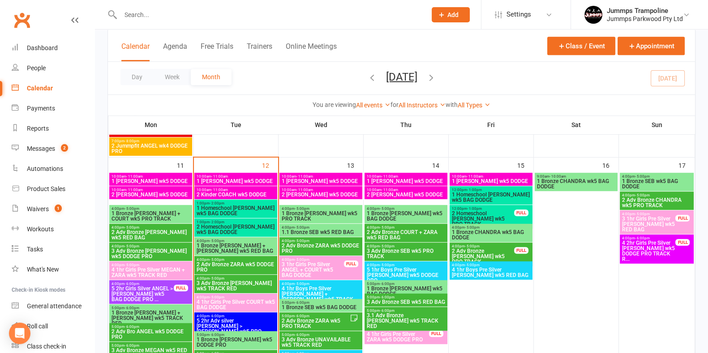
click at [262, 213] on span "1 Homeschool [PERSON_NAME] wk5 BAG DODGE" at bounding box center [235, 210] width 79 height 11
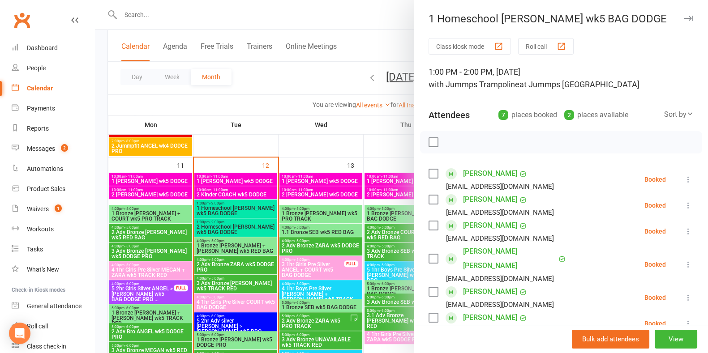
click at [555, 54] on button "Roll call" at bounding box center [546, 46] width 56 height 17
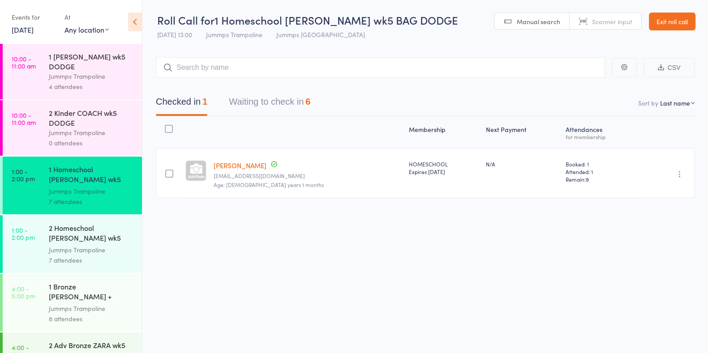
click at [298, 107] on button "Waiting to check in 6" at bounding box center [269, 104] width 81 height 24
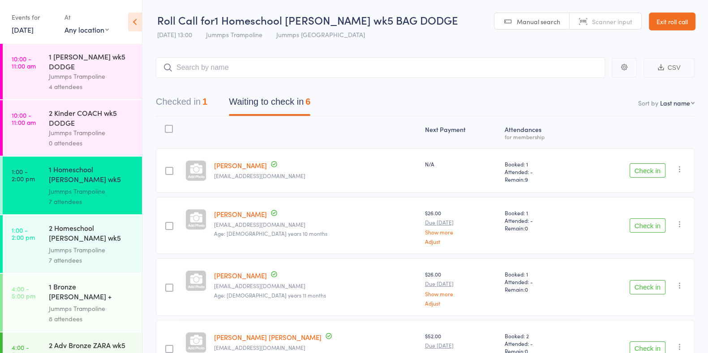
click at [649, 169] on button "Check in" at bounding box center [647, 170] width 36 height 14
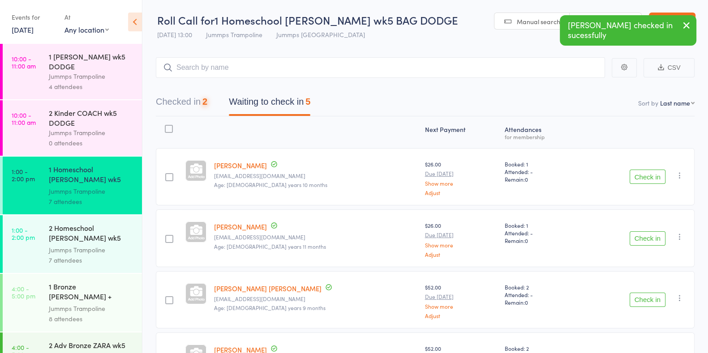
click at [647, 176] on button "Check in" at bounding box center [647, 177] width 36 height 14
click at [644, 176] on button "Check in" at bounding box center [647, 177] width 36 height 14
click at [649, 179] on button "Check in" at bounding box center [647, 177] width 36 height 14
click at [643, 177] on button "Check in" at bounding box center [647, 177] width 36 height 14
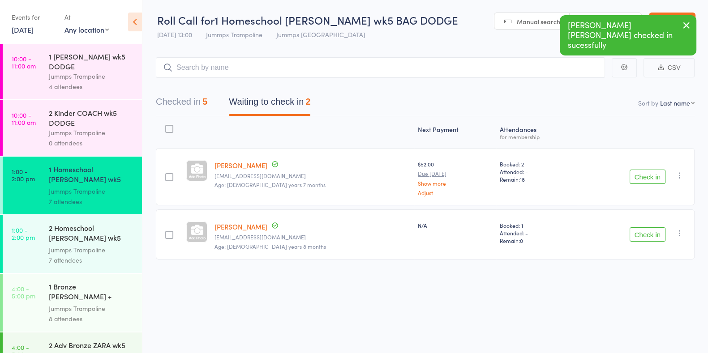
click at [645, 176] on button "Check in" at bounding box center [647, 177] width 36 height 14
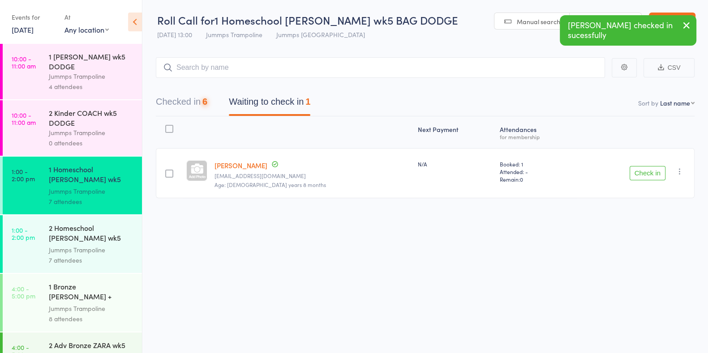
click at [656, 176] on button "Check in" at bounding box center [647, 173] width 36 height 14
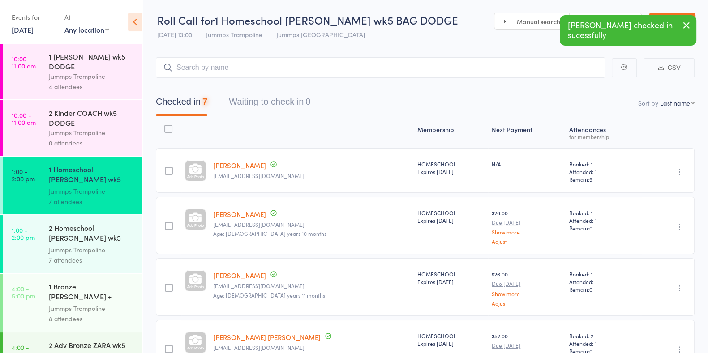
click at [90, 241] on div "2 Homeschool [PERSON_NAME] wk5 BAG DODGE" at bounding box center [91, 234] width 85 height 22
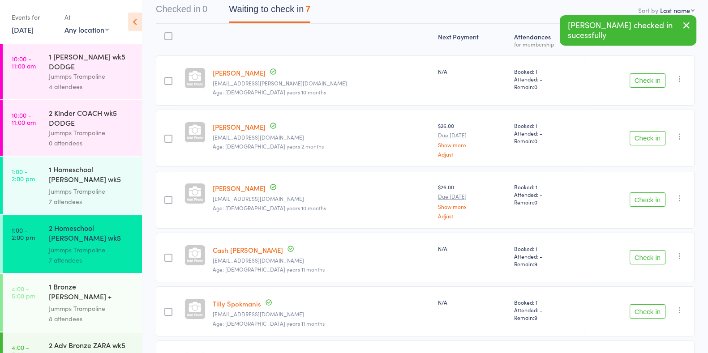
scroll to position [91, 0]
click at [649, 85] on button "Check in" at bounding box center [647, 82] width 36 height 14
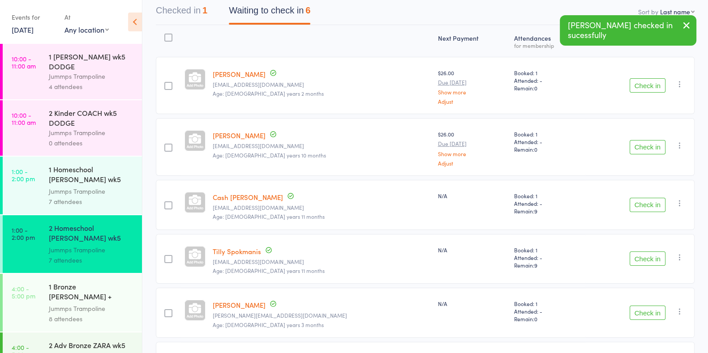
click at [650, 85] on button "Check in" at bounding box center [647, 85] width 36 height 14
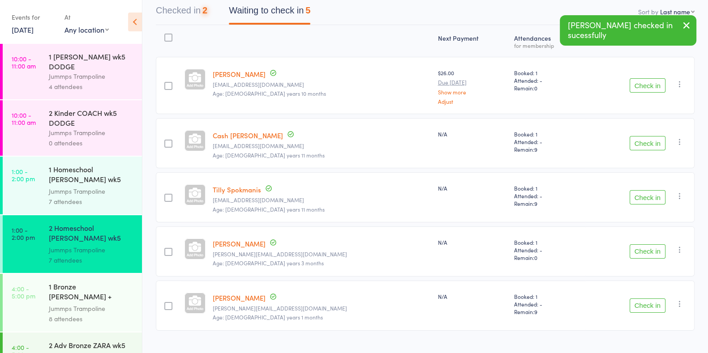
click at [658, 85] on button "Check in" at bounding box center [647, 85] width 36 height 14
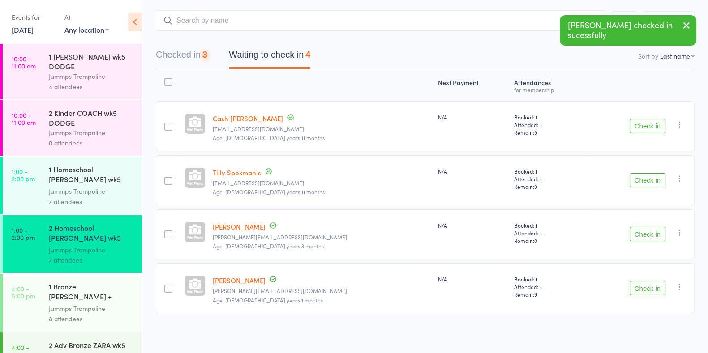
scroll to position [45, 0]
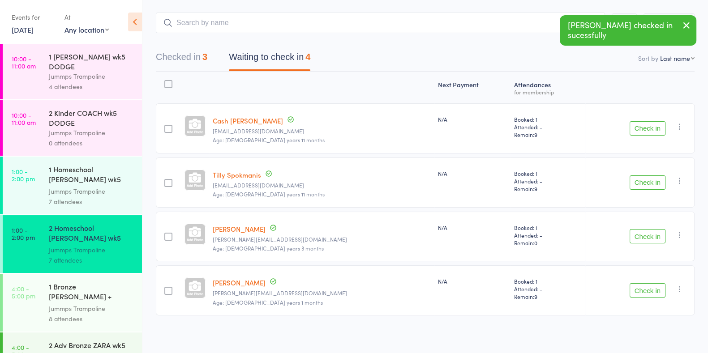
click at [657, 187] on button "Check in" at bounding box center [647, 182] width 36 height 14
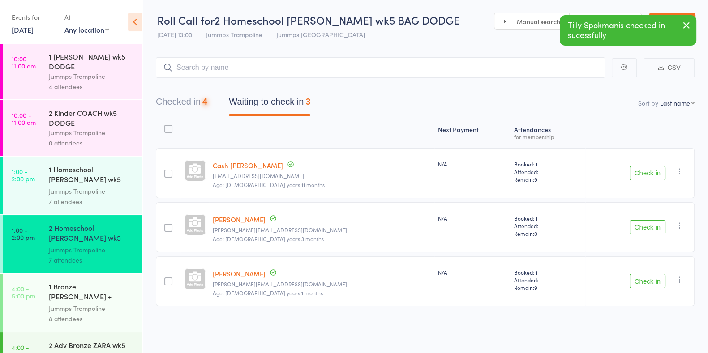
click at [656, 232] on button "Check in" at bounding box center [647, 227] width 36 height 14
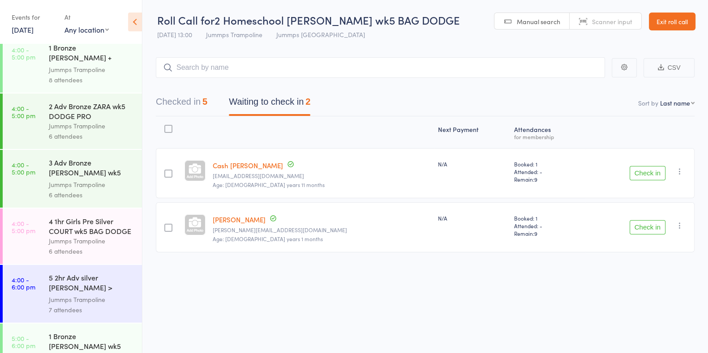
scroll to position [238, 0]
click at [83, 279] on div "5 2hr Adv silver [PERSON_NAME] > [PERSON_NAME] wk5 PRO TRACK RED BA..." at bounding box center [91, 284] width 85 height 22
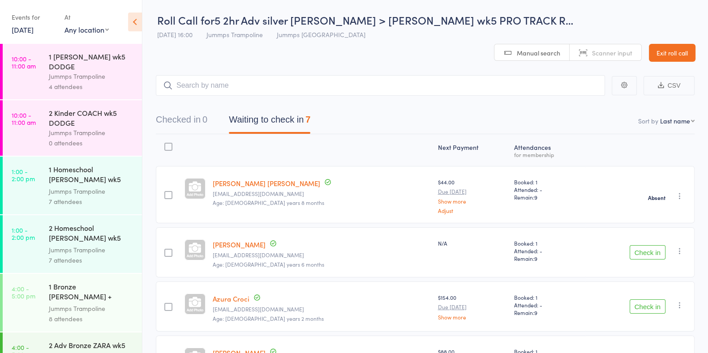
click at [679, 247] on icon "button" at bounding box center [679, 251] width 9 height 9
click at [666, 335] on li "Mark absent" at bounding box center [648, 341] width 74 height 12
click at [683, 44] on link "Exit roll call" at bounding box center [672, 53] width 47 height 18
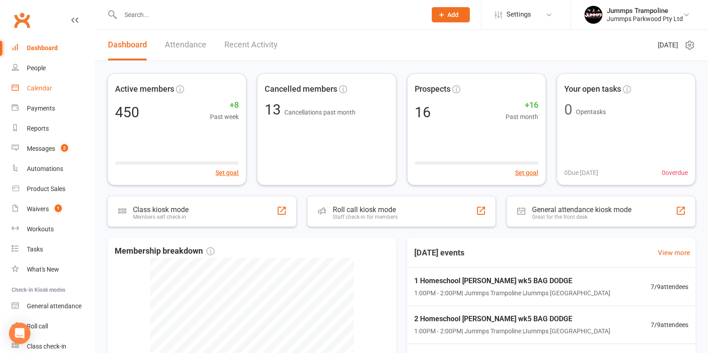
click at [47, 93] on link "Calendar" at bounding box center [53, 88] width 83 height 20
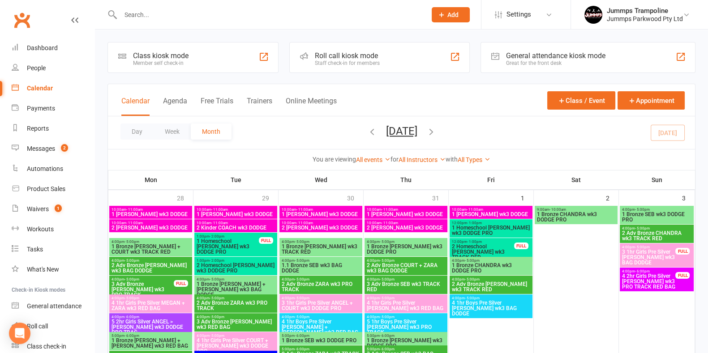
click at [349, 249] on span "1 Bronze [PERSON_NAME] wk3 TRACK RED" at bounding box center [320, 249] width 79 height 11
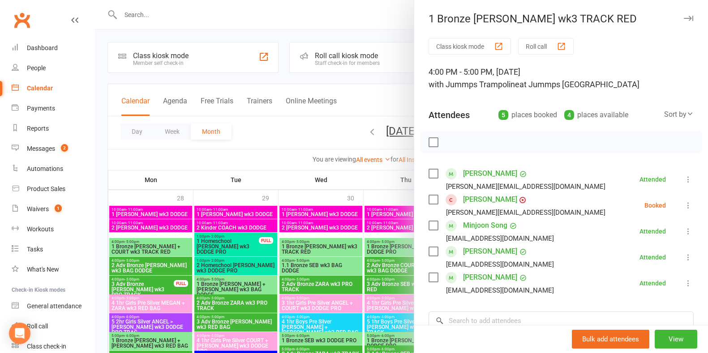
click at [322, 124] on div at bounding box center [401, 176] width 613 height 353
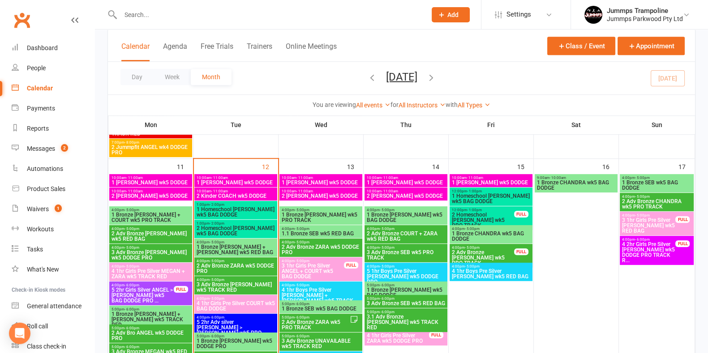
scroll to position [699, 0]
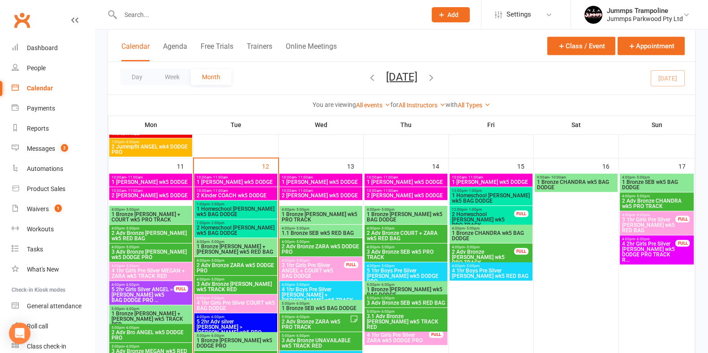
click at [335, 214] on span "1 Bronze [PERSON_NAME] wk5 PRO TRACK" at bounding box center [320, 217] width 79 height 11
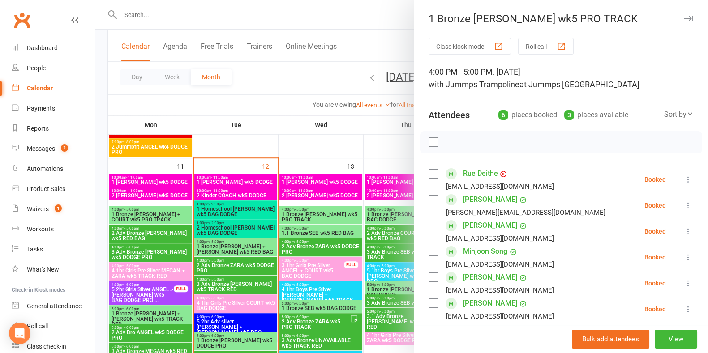
click at [336, 229] on div at bounding box center [401, 176] width 613 height 353
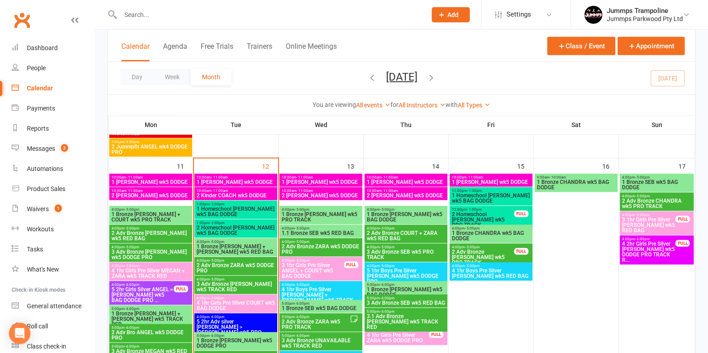
click at [336, 229] on span "4:00pm - 5:00pm" at bounding box center [320, 228] width 79 height 4
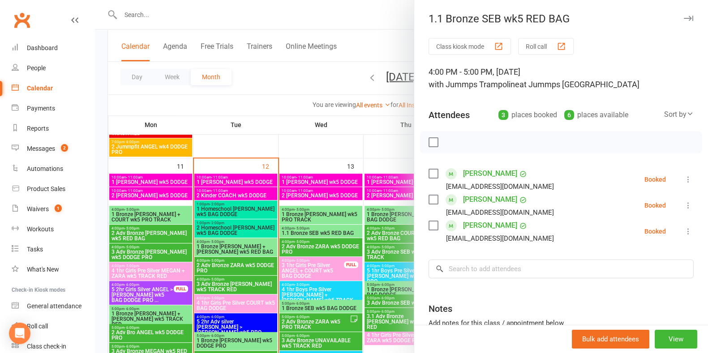
click at [329, 147] on div at bounding box center [401, 176] width 613 height 353
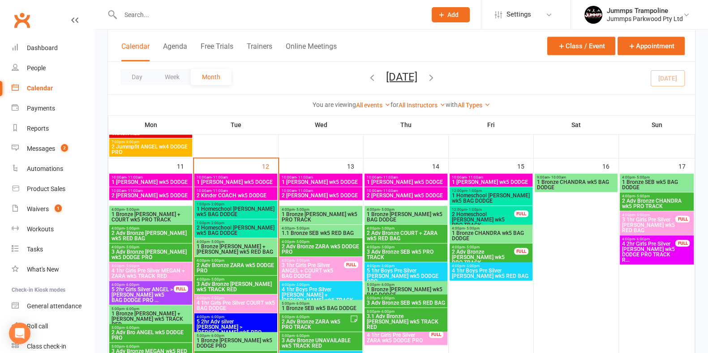
click at [335, 290] on span "4 1hr Boys Pre Silver [PERSON_NAME] + [PERSON_NAME] wk5 TRACK RED" at bounding box center [320, 297] width 79 height 21
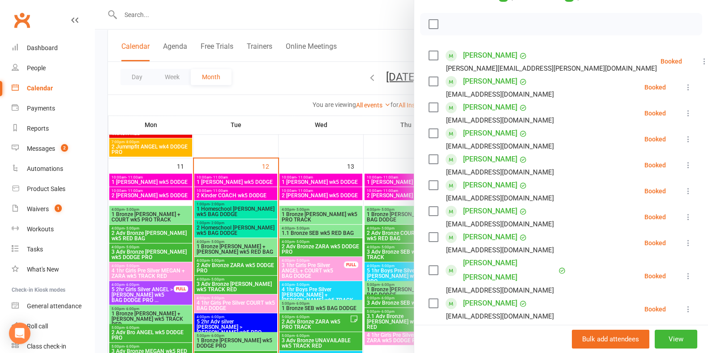
scroll to position [118, 0]
click at [313, 82] on div at bounding box center [401, 176] width 613 height 353
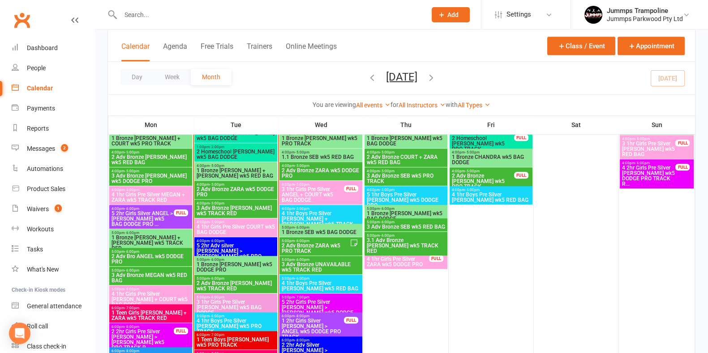
scroll to position [745, 0]
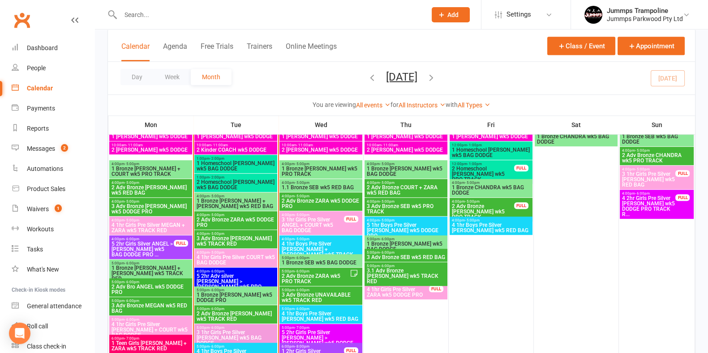
click at [274, 15] on input "text" at bounding box center [269, 15] width 302 height 13
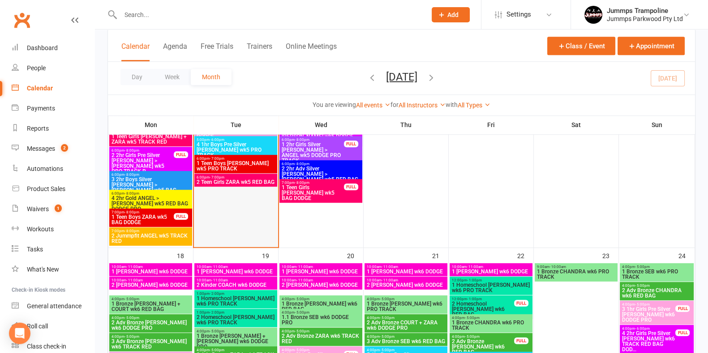
scroll to position [952, 0]
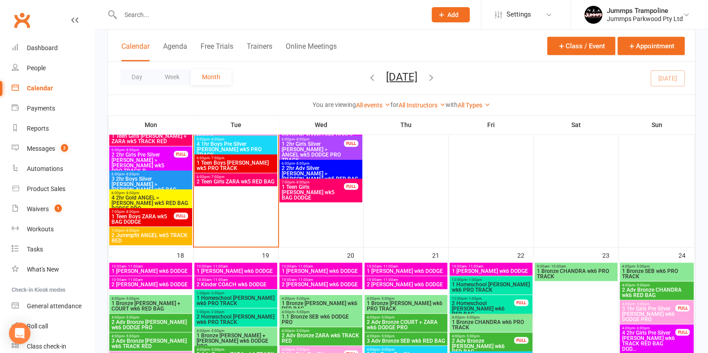
click at [284, 9] on input "text" at bounding box center [269, 15] width 302 height 13
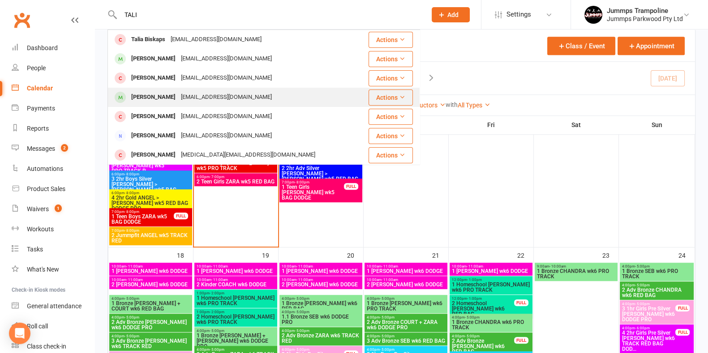
type input "TALI"
click at [209, 95] on div "[EMAIL_ADDRESS][DOMAIN_NAME]" at bounding box center [226, 97] width 96 height 13
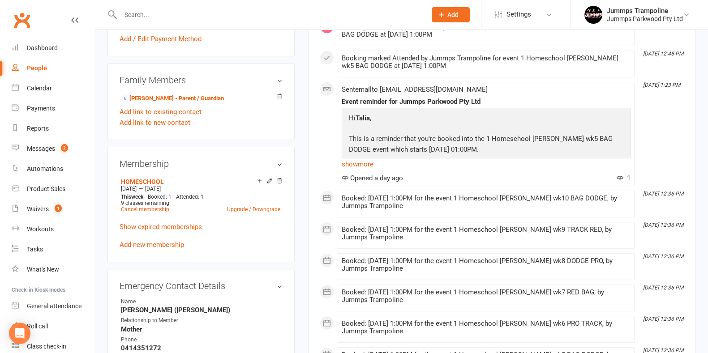
scroll to position [322, 0]
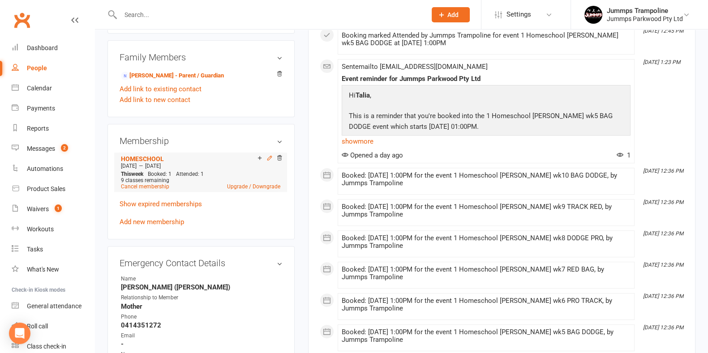
click at [269, 158] on icon at bounding box center [269, 158] width 6 height 6
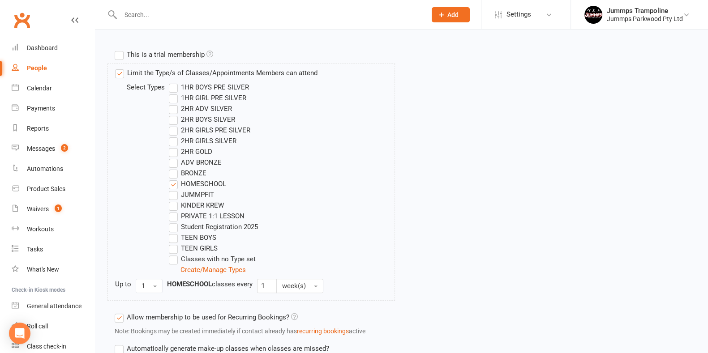
scroll to position [302, 0]
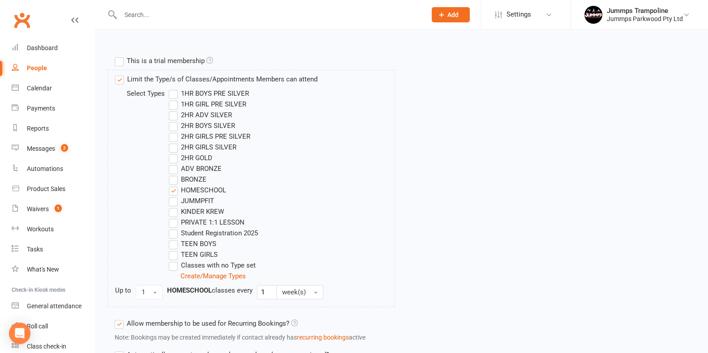
click at [173, 250] on label "TEEN GIRLS" at bounding box center [193, 254] width 49 height 11
click at [173, 249] on input "TEEN GIRLS" at bounding box center [172, 249] width 6 height 0
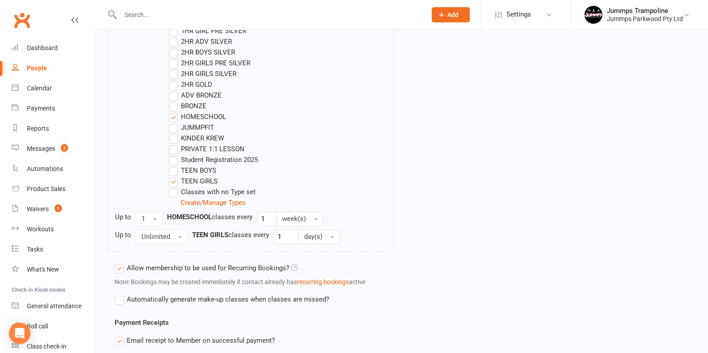
scroll to position [572, 0]
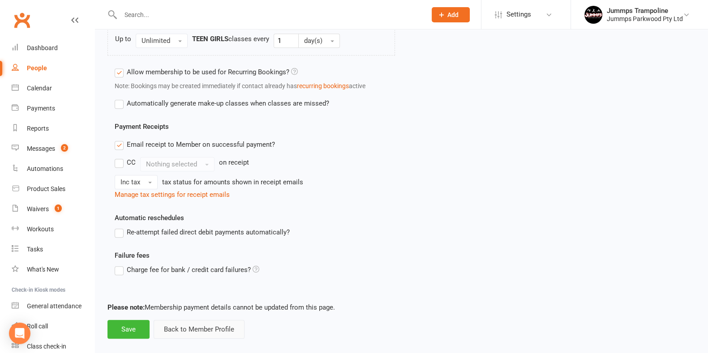
click at [208, 330] on button "Back to Member Profile" at bounding box center [199, 329] width 91 height 19
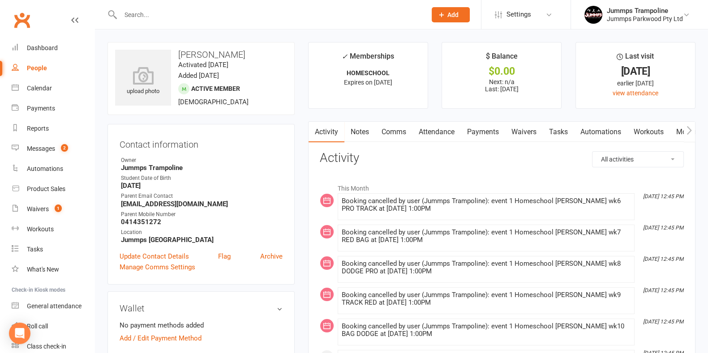
scroll to position [331, 0]
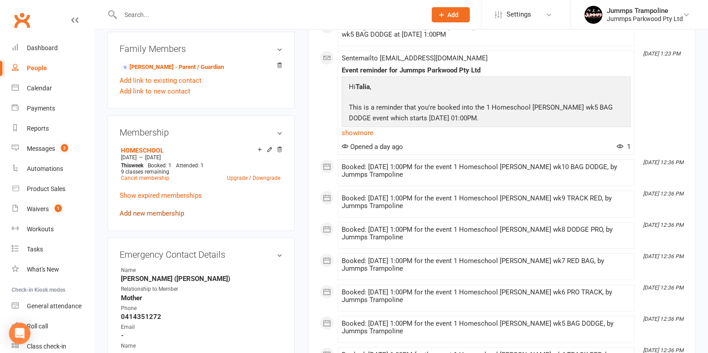
click at [160, 213] on link "Add new membership" at bounding box center [152, 213] width 64 height 8
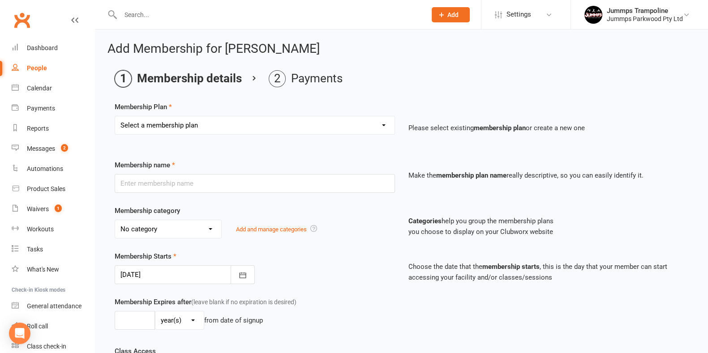
click at [218, 120] on select "Select a membership plan Create new Membership Plan Student Registration Fee - …" at bounding box center [254, 125] width 279 height 18
select select "6"
click at [115, 116] on select "Select a membership plan Create new Membership Plan Student Registration Fee - …" at bounding box center [254, 125] width 279 height 18
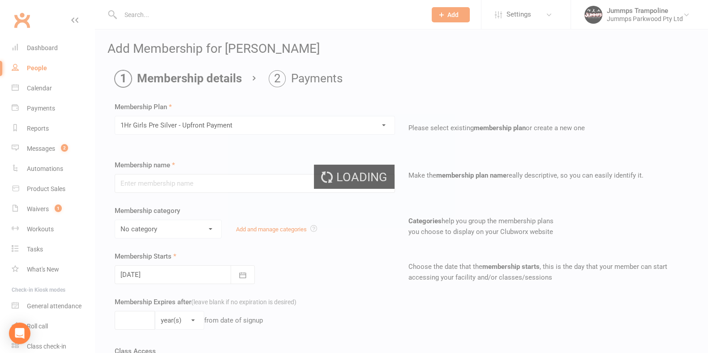
type input "1Hr Girls Pre Silver - Upfront Payment"
select select "9"
type input "10"
select select "1"
type input "10"
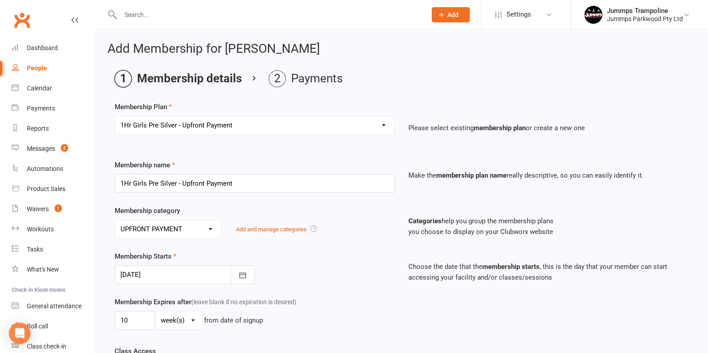
scroll to position [21, 0]
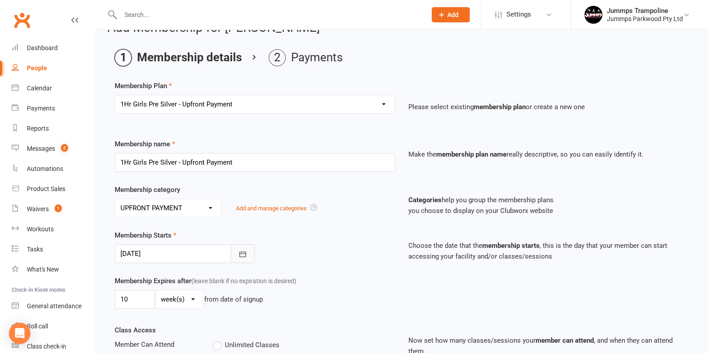
click at [240, 259] on button "button" at bounding box center [243, 253] width 24 height 19
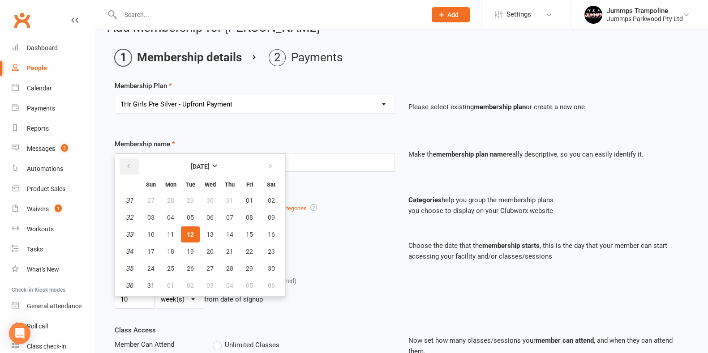
click at [133, 162] on button "button" at bounding box center [129, 166] width 19 height 16
click at [173, 232] on button "14" at bounding box center [170, 234] width 19 height 16
type input "[DATE]"
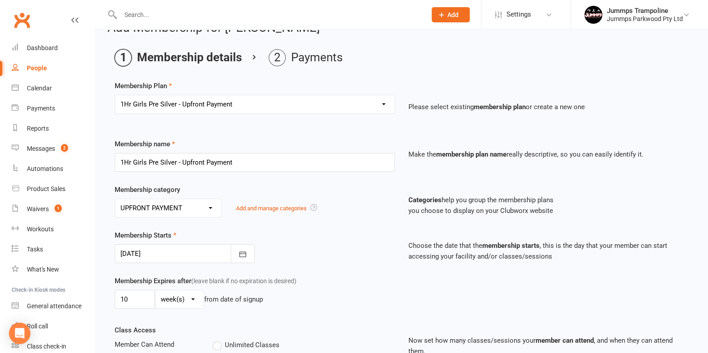
click at [316, 249] on div "Membership Starts [DATE] [DATE] Sun Mon Tue Wed Thu Fri Sat 27 29 30 01 02 03 0…" at bounding box center [255, 246] width 294 height 33
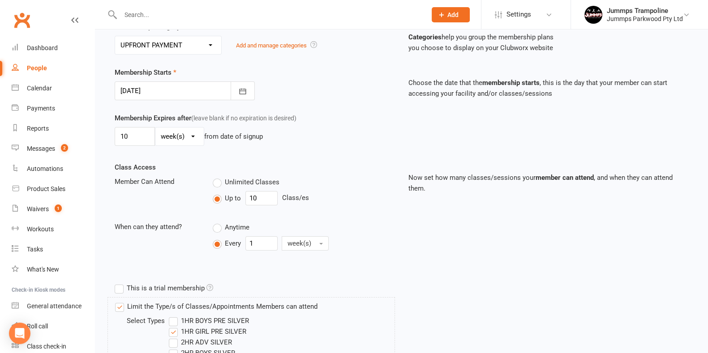
scroll to position [184, 0]
click at [267, 199] on input "10" at bounding box center [261, 198] width 32 height 14
type input "6"
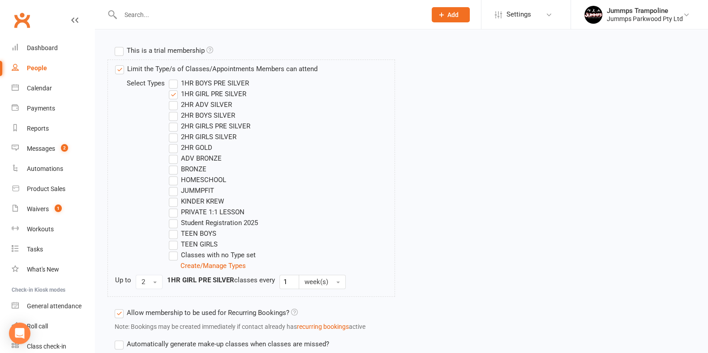
scroll to position [487, 0]
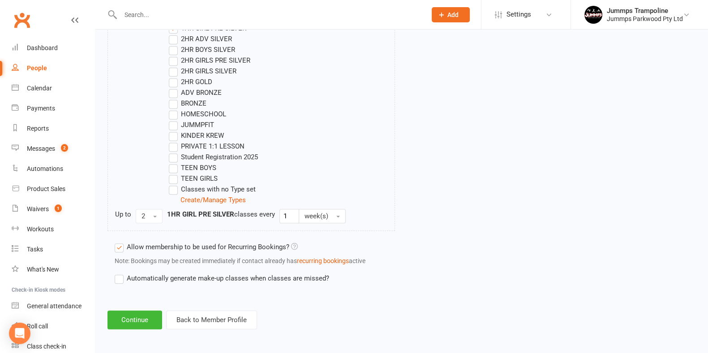
type input "5"
click at [141, 313] on button "Continue" at bounding box center [134, 320] width 55 height 19
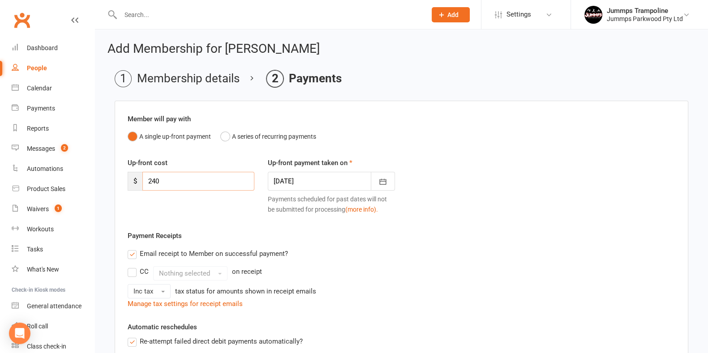
click at [192, 182] on input "240" at bounding box center [198, 181] width 112 height 19
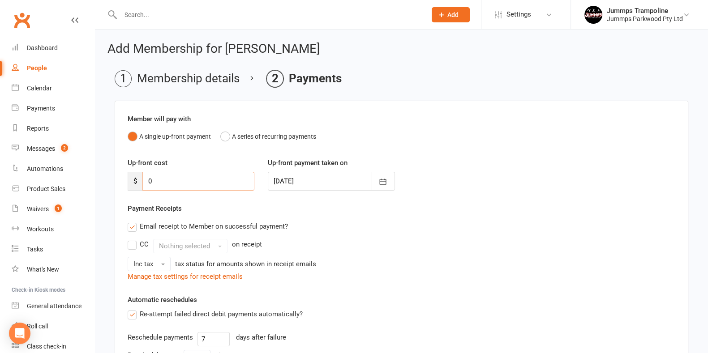
type input "0"
click at [375, 234] on div "Email receipt to Member on successful payment?" at bounding box center [397, 227] width 555 height 18
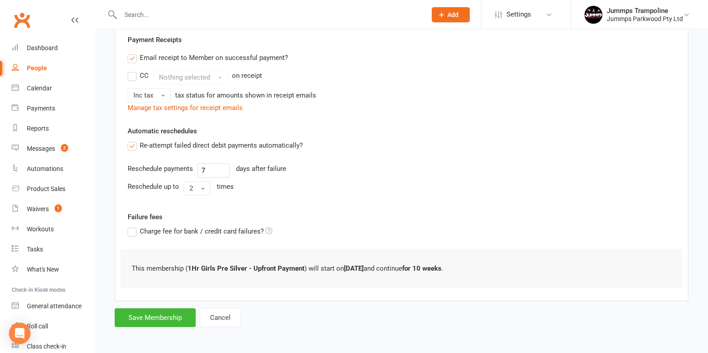
scroll to position [168, 0]
click at [185, 324] on button "Save Membership" at bounding box center [155, 318] width 81 height 19
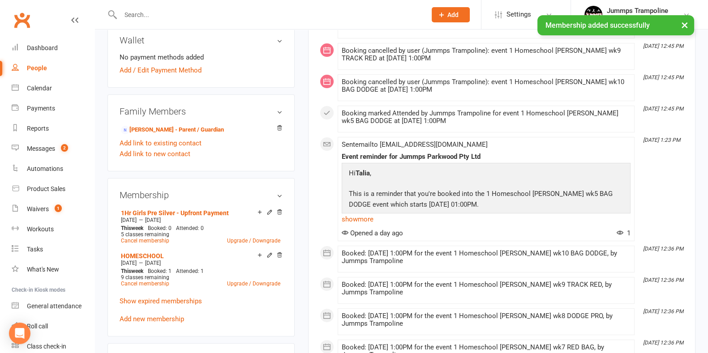
scroll to position [269, 0]
click at [269, 254] on icon at bounding box center [269, 255] width 4 height 4
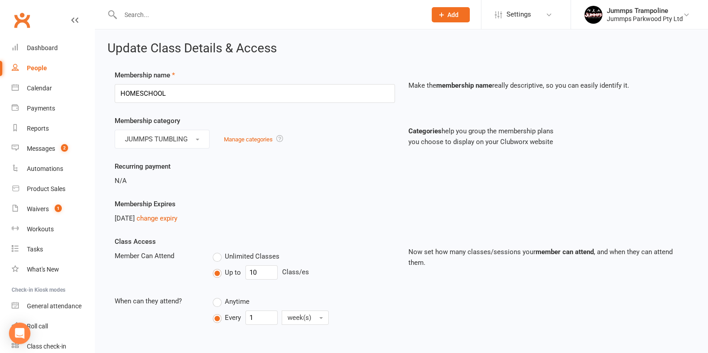
scroll to position [1, 0]
click at [167, 217] on link "change expiry" at bounding box center [157, 218] width 41 height 8
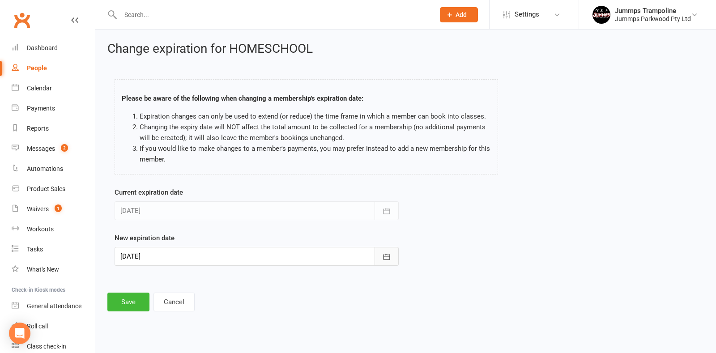
click at [389, 252] on icon "button" at bounding box center [386, 256] width 9 height 9
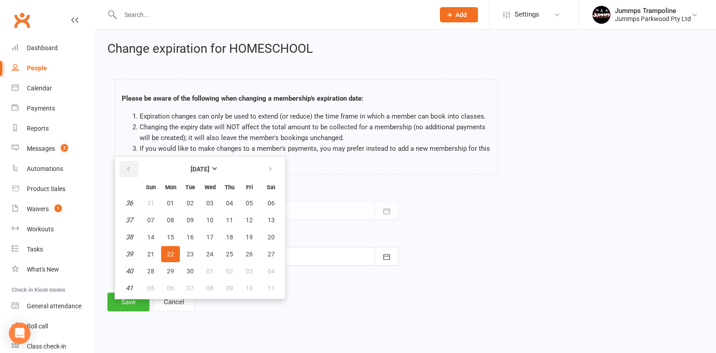
click at [132, 171] on button "button" at bounding box center [129, 169] width 19 height 16
click at [188, 236] on span "12" at bounding box center [190, 237] width 7 height 7
type input "[DATE]"
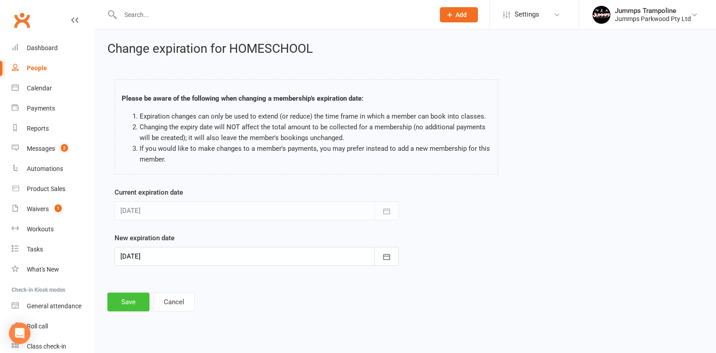
click at [124, 299] on button "Save" at bounding box center [128, 302] width 42 height 19
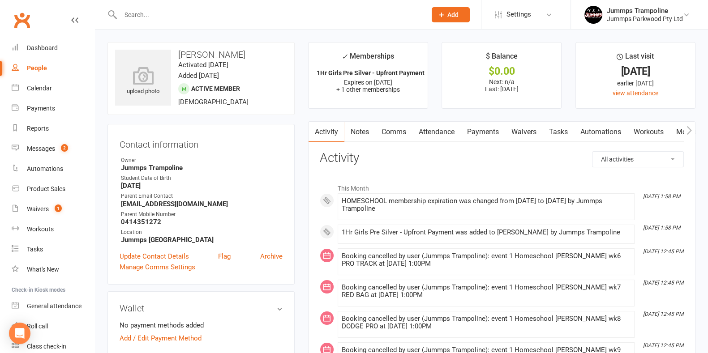
click at [689, 134] on icon "button" at bounding box center [688, 130] width 5 height 9
click at [658, 133] on link "Credit balance" at bounding box center [666, 132] width 58 height 21
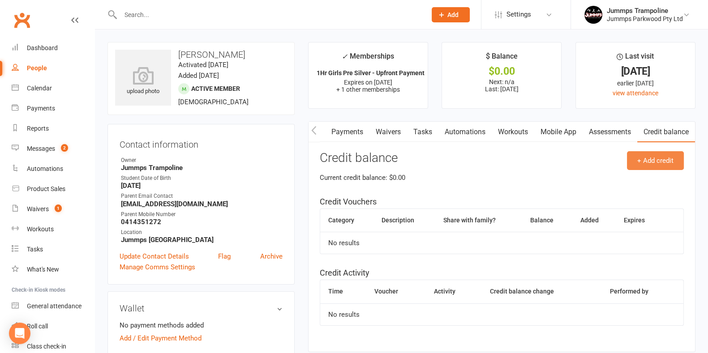
click at [655, 161] on button "+ Add credit" at bounding box center [655, 160] width 57 height 19
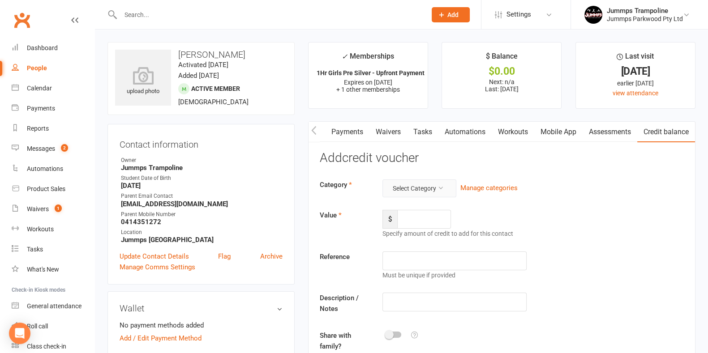
click at [410, 184] on button "Select Category" at bounding box center [419, 188] width 74 height 18
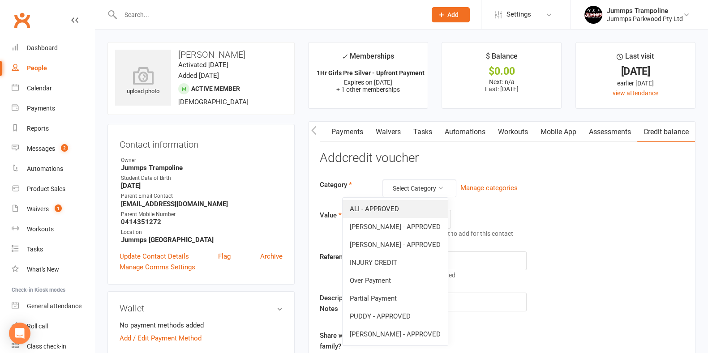
click at [423, 201] on link "ALI - APPROVED" at bounding box center [394, 209] width 105 height 18
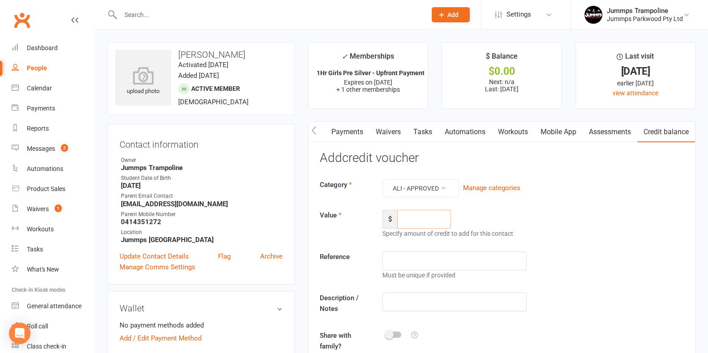
click at [423, 221] on input "number" at bounding box center [424, 219] width 54 height 19
type input "1"
click at [422, 217] on input "number" at bounding box center [424, 219] width 54 height 19
type input "10"
click at [486, 304] on input "text" at bounding box center [454, 302] width 144 height 19
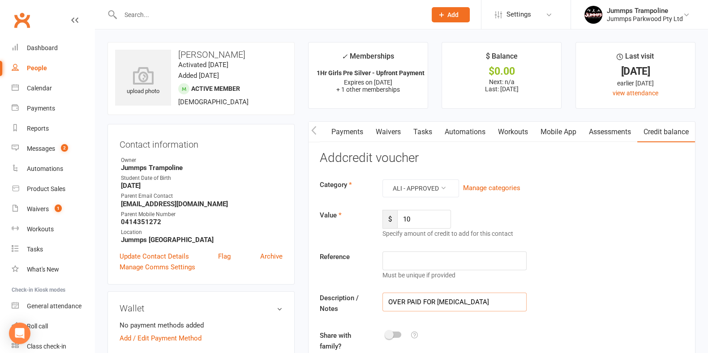
type input "OVER PAID FOR [MEDICAL_DATA]"
click at [547, 303] on div "Description / Notes OVER PAID FOR [MEDICAL_DATA]" at bounding box center [501, 305] width 377 height 25
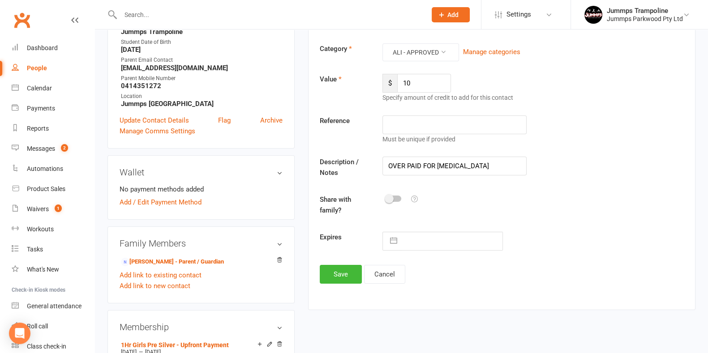
scroll to position [139, 0]
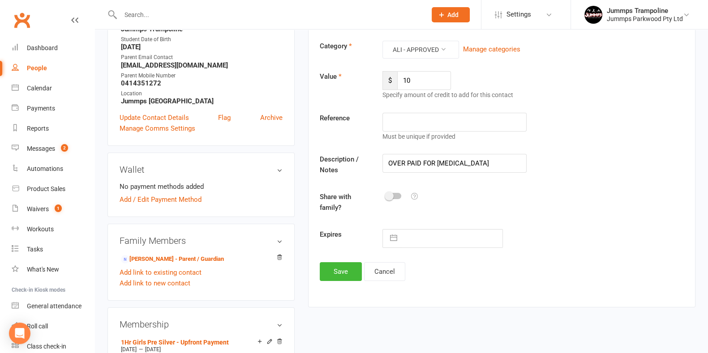
click at [393, 234] on button "button" at bounding box center [393, 239] width 16 height 18
select select "6"
select select "2025"
select select "7"
select select "2025"
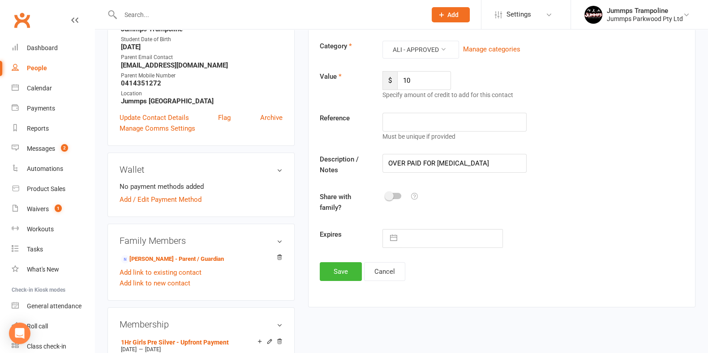
select select "8"
select select "2025"
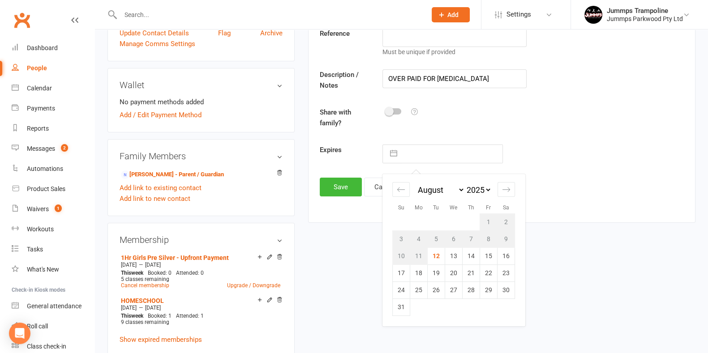
scroll to position [244, 0]
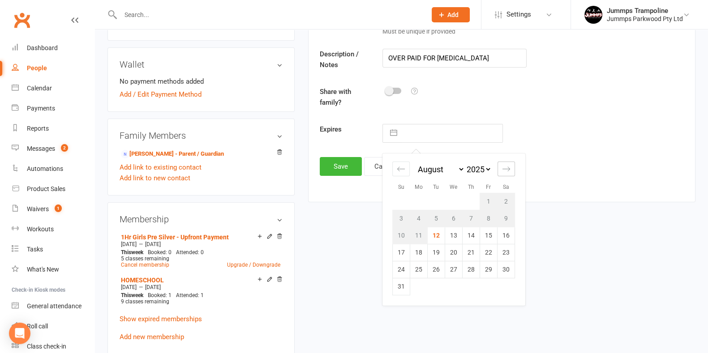
click at [506, 167] on icon "Move forward to switch to the next month." at bounding box center [506, 169] width 9 height 9
select select "9"
select select "2025"
click at [506, 167] on icon "Move forward to switch to the next month." at bounding box center [506, 169] width 9 height 9
select select "10"
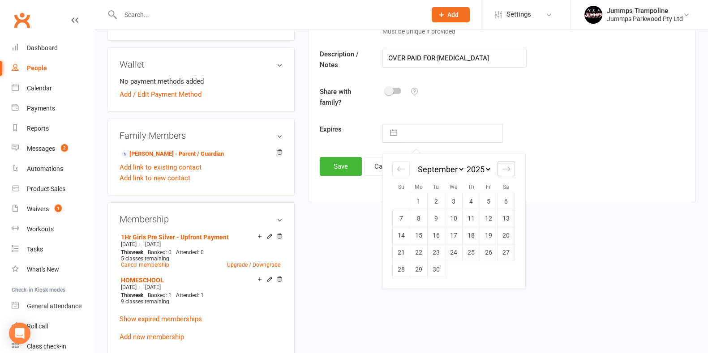
select select "2025"
click at [506, 167] on icon "Move forward to switch to the next month." at bounding box center [506, 169] width 9 height 9
select select "11"
select select "2025"
click at [506, 167] on icon "Move forward to switch to the next month." at bounding box center [506, 169] width 9 height 9
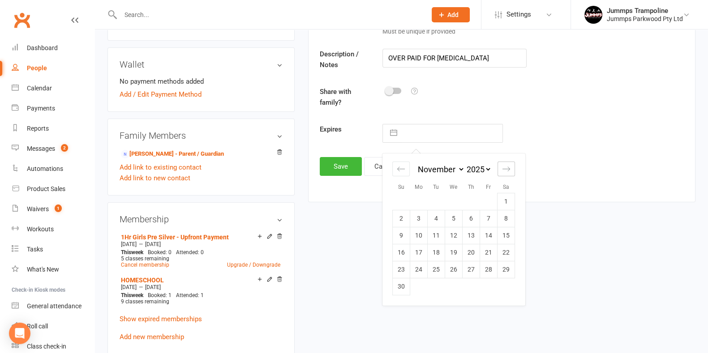
select select "2026"
click at [452, 269] on td "31" at bounding box center [453, 269] width 17 height 17
type input "[DATE]"
click at [350, 171] on button "Save" at bounding box center [341, 166] width 42 height 19
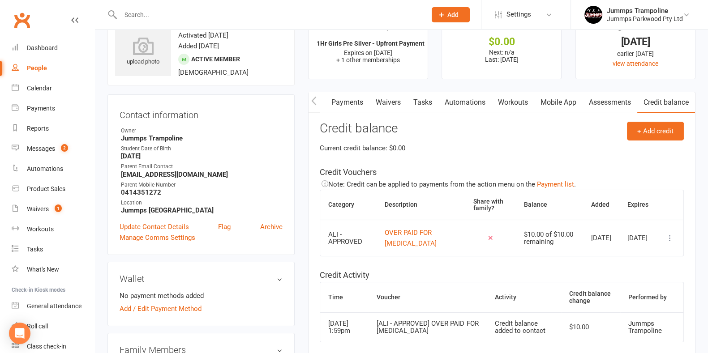
scroll to position [30, 0]
click at [31, 85] on div "Calendar" at bounding box center [39, 88] width 25 height 7
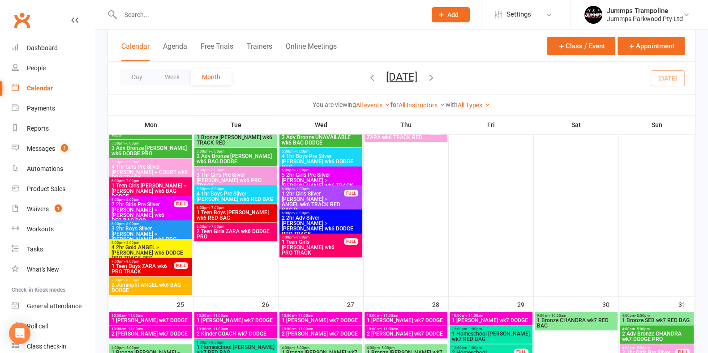
scroll to position [1251, 0]
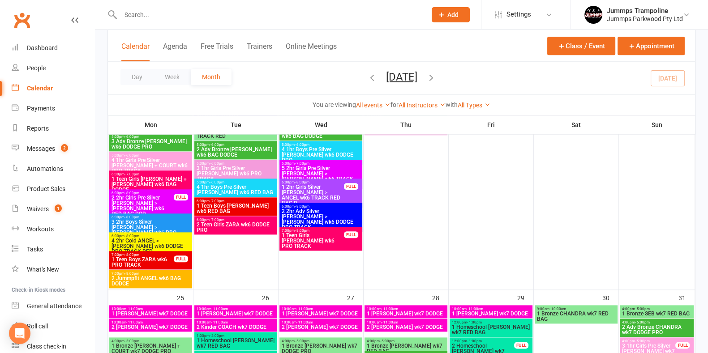
click at [248, 227] on span "2 Teen Girls ZARA wk6 DODGE PRO" at bounding box center [235, 227] width 79 height 11
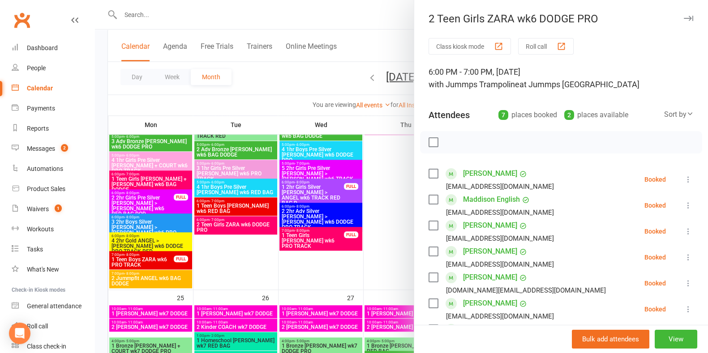
scroll to position [132, 0]
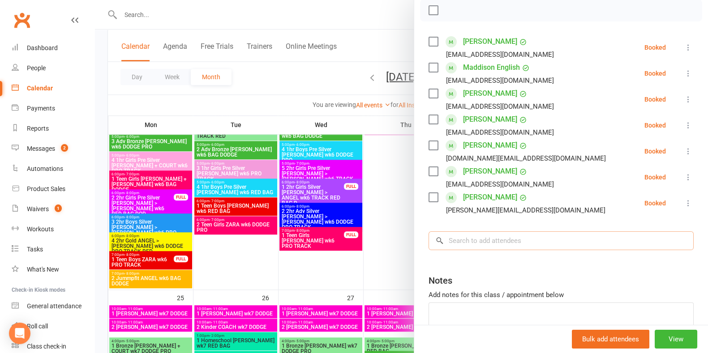
click at [489, 243] on input "search" at bounding box center [560, 240] width 265 height 19
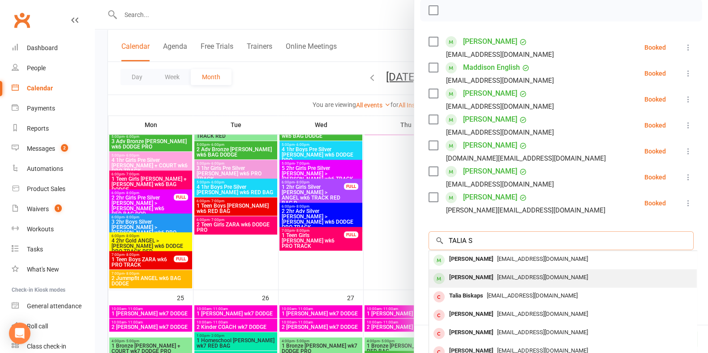
type input "TALIA S"
click at [498, 275] on span "[EMAIL_ADDRESS][DOMAIN_NAME]" at bounding box center [542, 277] width 91 height 7
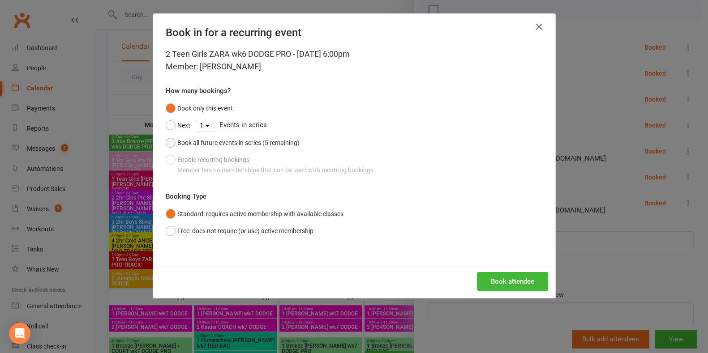
click at [166, 142] on button "Book all future events in series (5 remaining)" at bounding box center [233, 142] width 134 height 17
click at [527, 274] on button "Book attendee" at bounding box center [512, 281] width 71 height 19
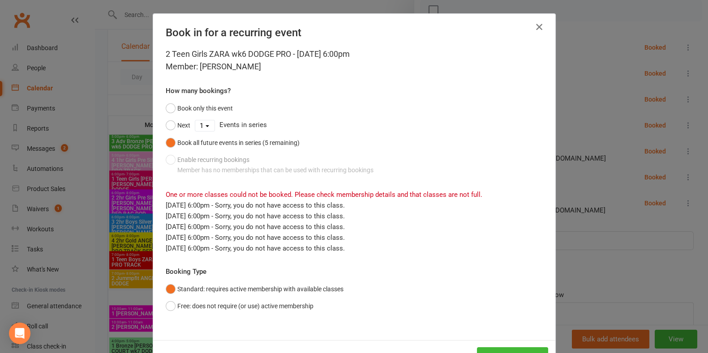
click at [535, 32] on button "button" at bounding box center [539, 27] width 14 height 14
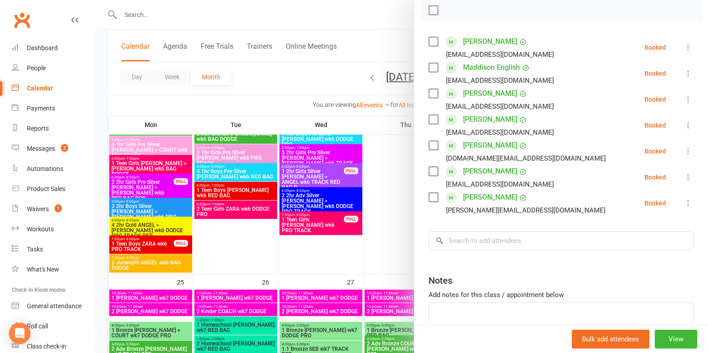
scroll to position [1261, 0]
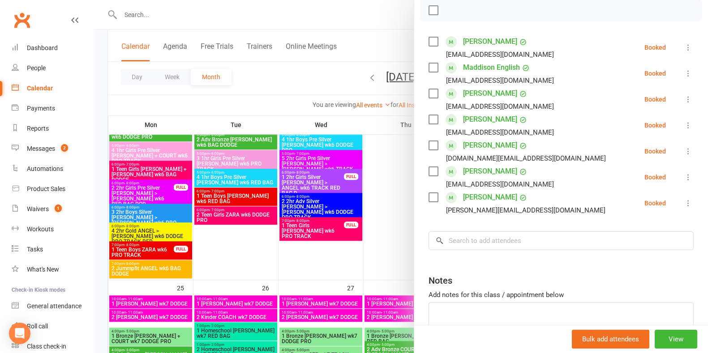
click at [235, 216] on div at bounding box center [401, 176] width 613 height 353
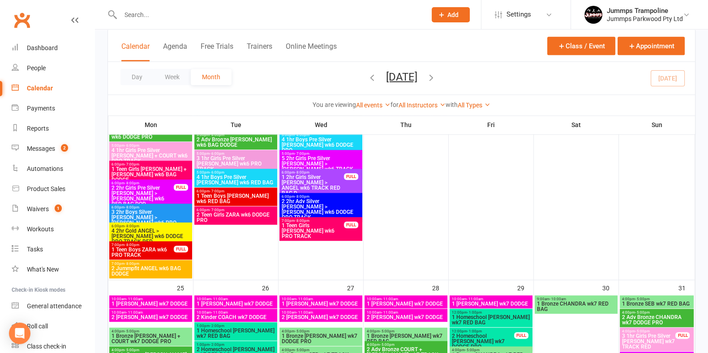
click at [235, 216] on span "2 Teen Girls ZARA wk6 DODGE PRO" at bounding box center [235, 217] width 79 height 11
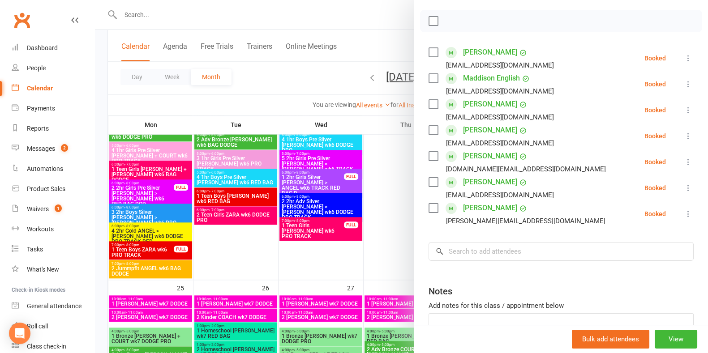
scroll to position [122, 0]
click at [503, 256] on input "search" at bounding box center [560, 251] width 265 height 19
click at [503, 256] on input "T" at bounding box center [560, 251] width 265 height 19
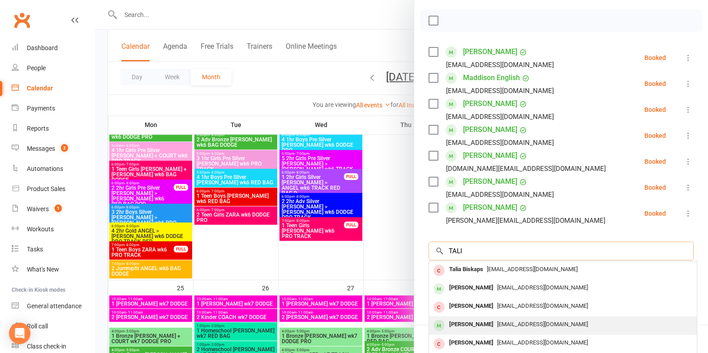
type input "TALI"
click at [506, 328] on div "[EMAIL_ADDRESS][DOMAIN_NAME]" at bounding box center [562, 324] width 261 height 13
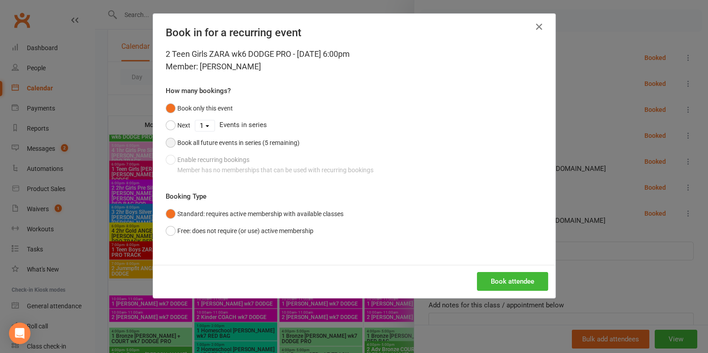
click at [195, 142] on div "Book all future events in series (5 remaining)" at bounding box center [238, 143] width 122 height 10
click at [203, 124] on div "Next 1 2 3 4 5 Events in series" at bounding box center [354, 125] width 377 height 17
click at [203, 124] on select "1 2 3 4 5" at bounding box center [204, 125] width 19 height 11
select select "4"
click at [195, 120] on select "1 2 3 4 5" at bounding box center [204, 125] width 19 height 11
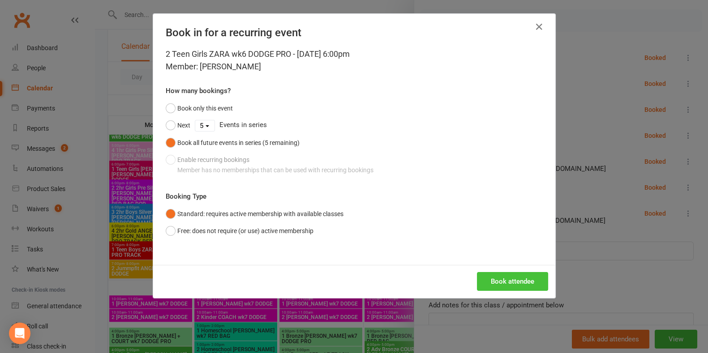
click at [520, 289] on button "Book attendee" at bounding box center [512, 281] width 71 height 19
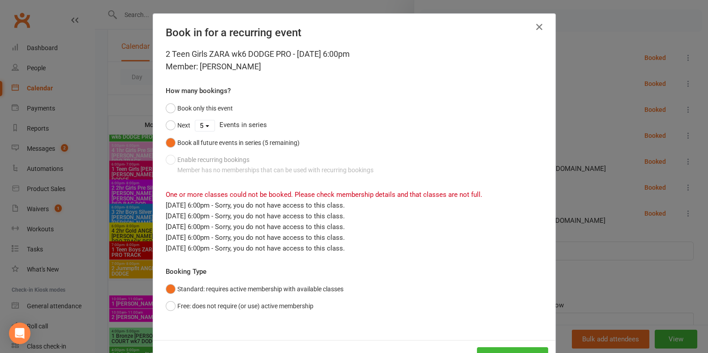
click at [534, 26] on icon "button" at bounding box center [539, 26] width 11 height 11
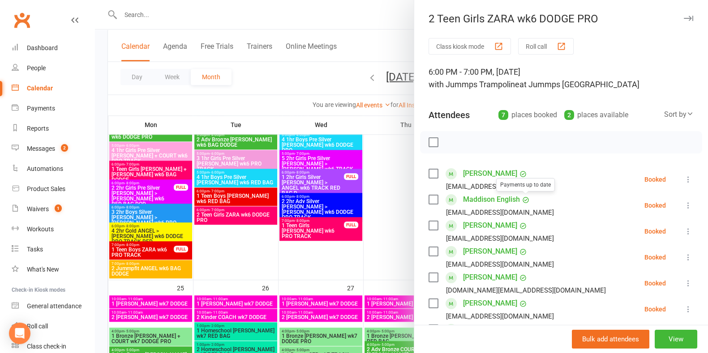
scroll to position [0, 0]
click at [204, 16] on div at bounding box center [401, 176] width 613 height 353
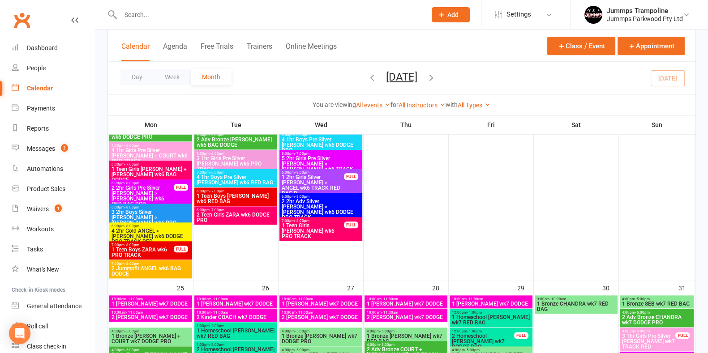
click at [197, 15] on input "text" at bounding box center [269, 15] width 302 height 13
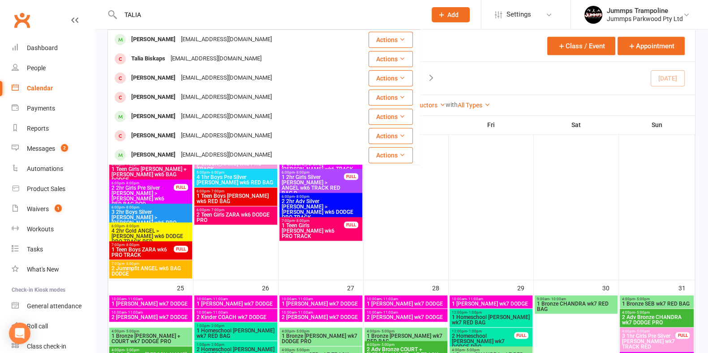
type input "TALIA"
click at [254, 214] on span "2 Teen Girls ZARA wk6 DODGE PRO" at bounding box center [235, 217] width 79 height 11
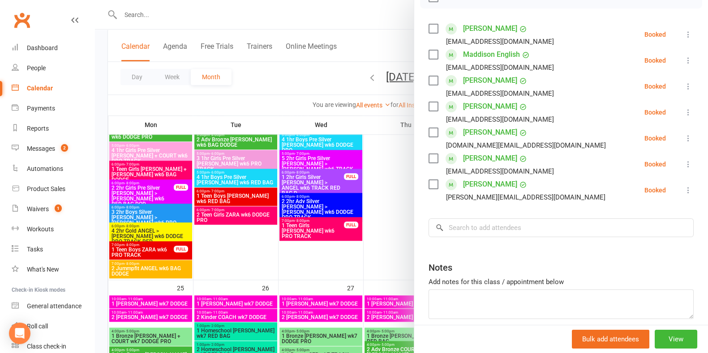
scroll to position [146, 0]
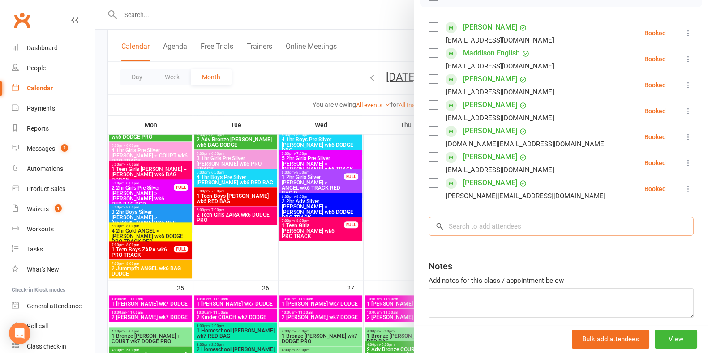
click at [490, 231] on input "search" at bounding box center [560, 226] width 265 height 19
type input "S"
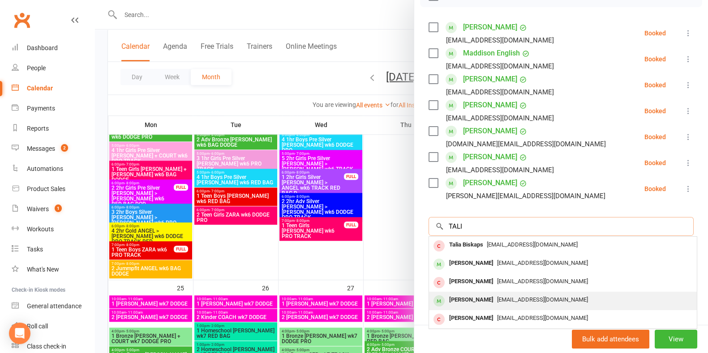
type input "TALI"
click at [497, 299] on span "[EMAIL_ADDRESS][DOMAIN_NAME]" at bounding box center [542, 299] width 91 height 7
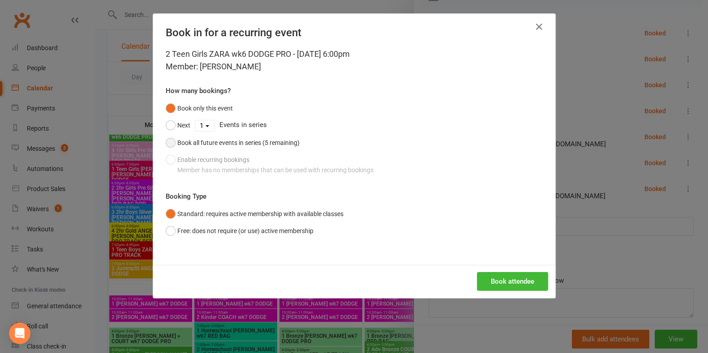
click at [166, 143] on button "Book all future events in series (5 remaining)" at bounding box center [233, 142] width 134 height 17
click at [515, 284] on button "Book attendee" at bounding box center [512, 281] width 71 height 19
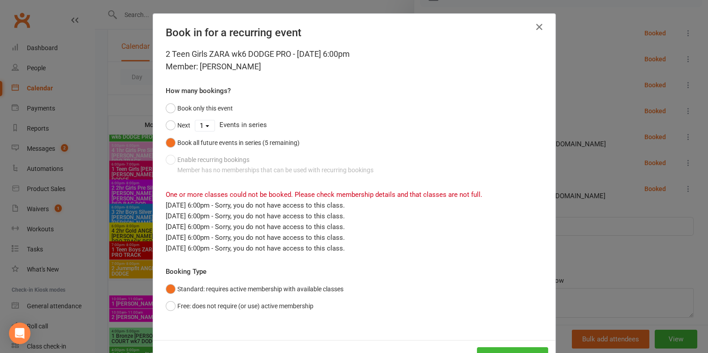
click at [535, 28] on icon "button" at bounding box center [539, 26] width 11 height 11
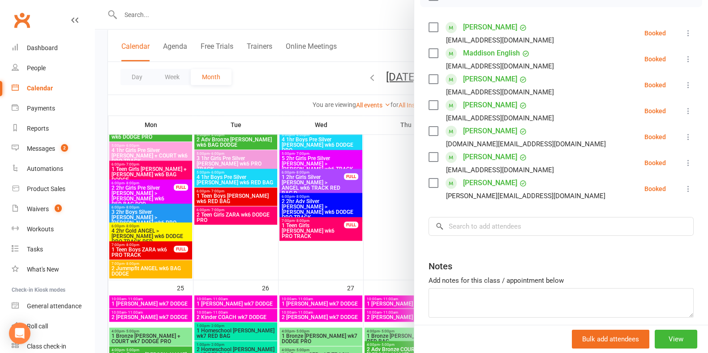
click at [271, 14] on div at bounding box center [401, 176] width 613 height 353
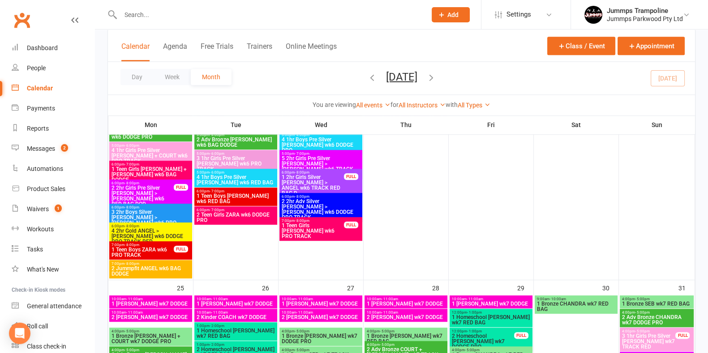
click at [271, 14] on input "text" at bounding box center [269, 15] width 302 height 13
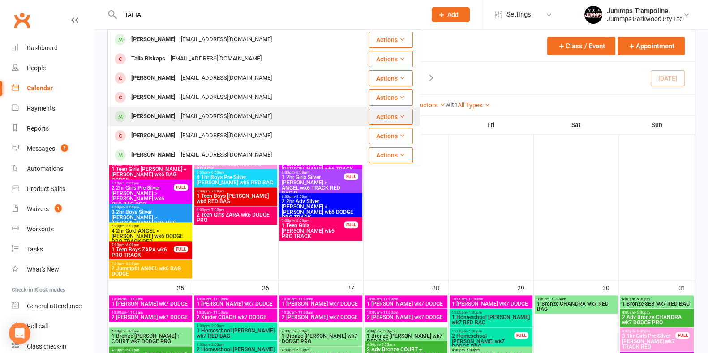
type input "TALIA"
click at [143, 119] on div "[PERSON_NAME]" at bounding box center [153, 116] width 50 height 13
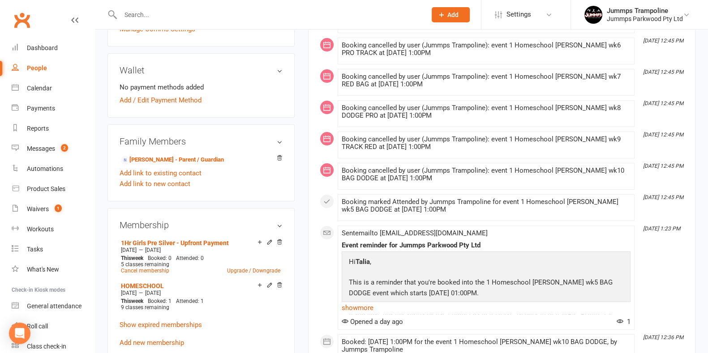
scroll to position [264, 0]
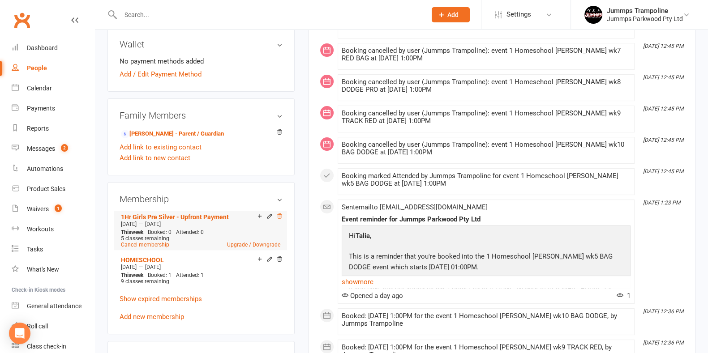
click at [278, 216] on icon at bounding box center [279, 216] width 6 height 6
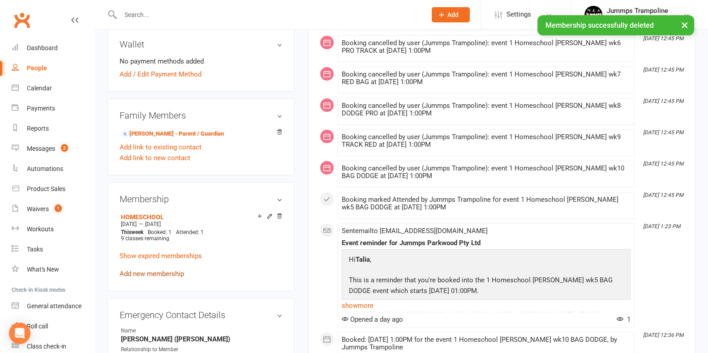
click at [148, 277] on link "Add new membership" at bounding box center [152, 274] width 64 height 8
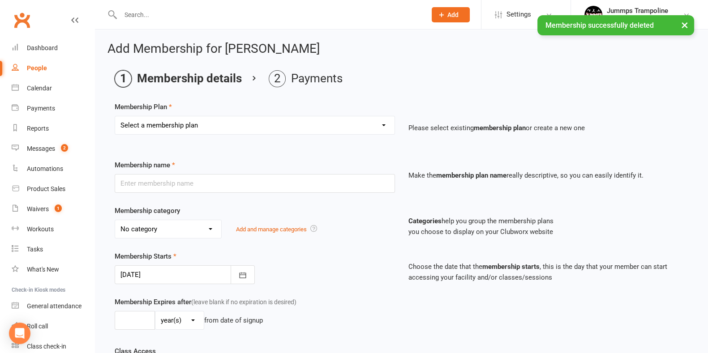
click at [189, 120] on select "Select a membership plan Create new Membership Plan Student Registration Fee - …" at bounding box center [254, 125] width 279 height 18
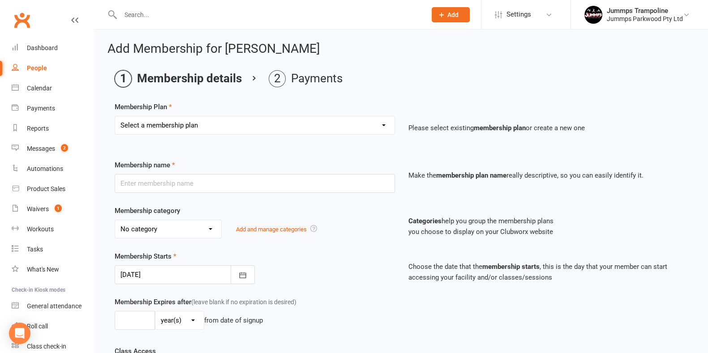
select select "5"
click at [115, 116] on select "Select a membership plan Create new Membership Plan Student Registration Fee - …" at bounding box center [254, 125] width 279 height 18
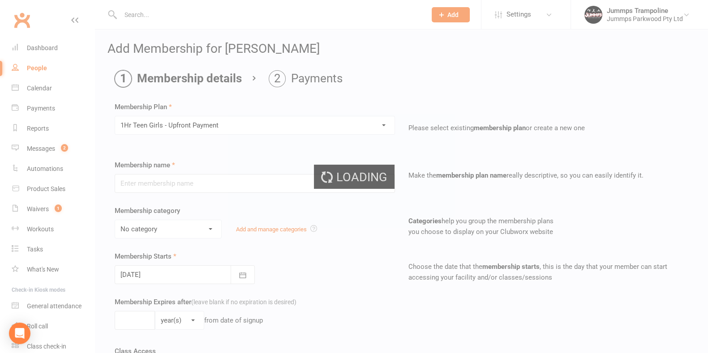
type input "1Hr Teen Girls - Upfront Payment"
select select "9"
type input "10"
select select "1"
type input "10"
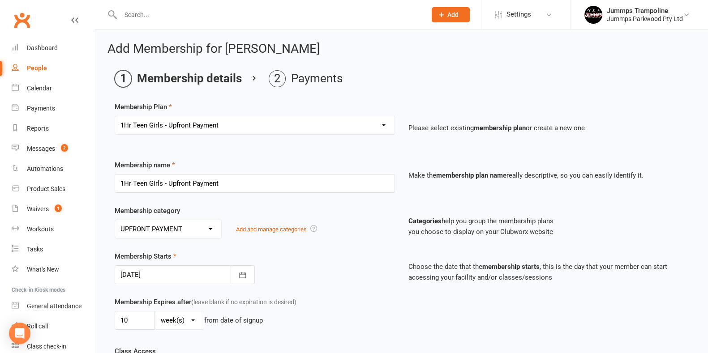
click at [183, 276] on div at bounding box center [185, 274] width 140 height 19
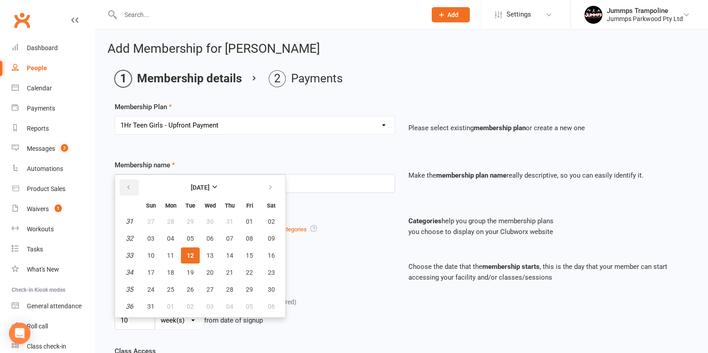
click at [128, 184] on icon "button" at bounding box center [128, 187] width 6 height 7
click at [170, 255] on span "14" at bounding box center [170, 255] width 7 height 7
type input "[DATE]"
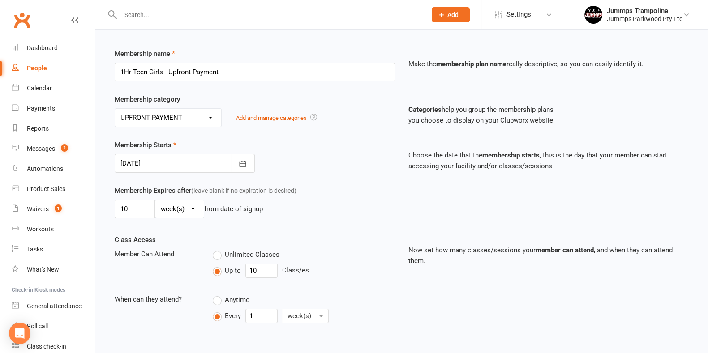
scroll to position [111, 0]
click at [259, 272] on input "10" at bounding box center [261, 271] width 32 height 14
type input "5"
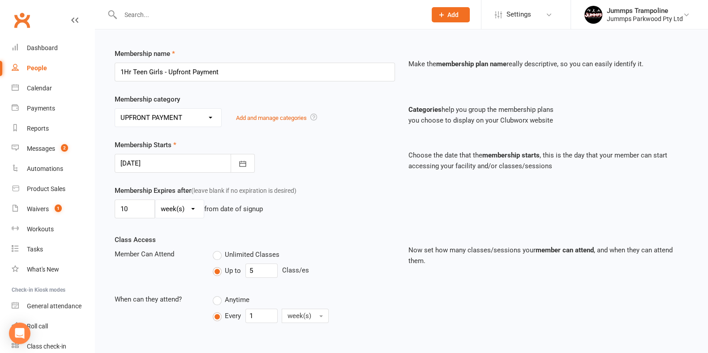
click at [455, 283] on div "Class Access Member Can Attend Unlimited Classes Up to 5 Class/es When can they…" at bounding box center [401, 293] width 587 height 117
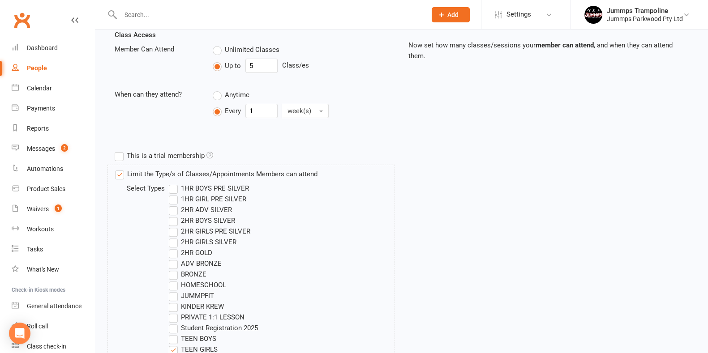
scroll to position [487, 0]
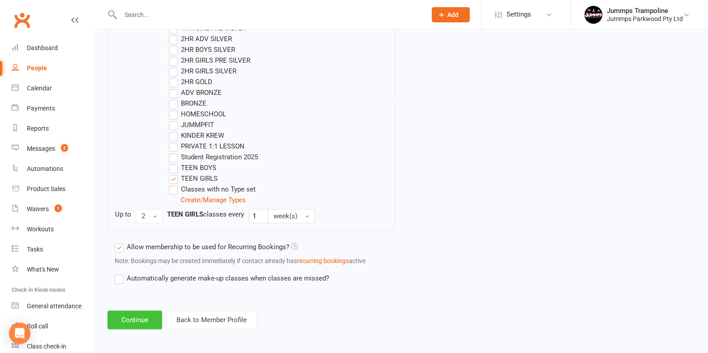
click at [130, 314] on button "Continue" at bounding box center [134, 320] width 55 height 19
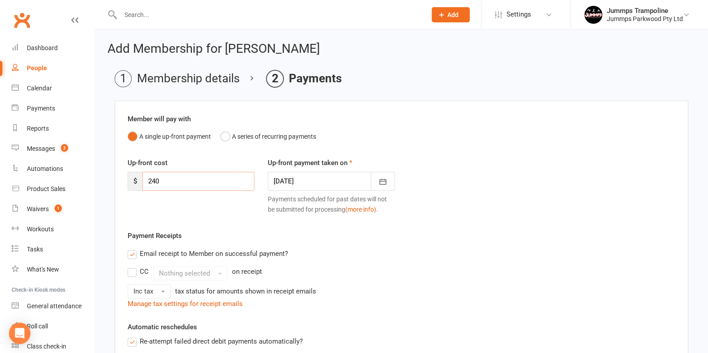
click at [168, 181] on input "240" at bounding box center [198, 181] width 112 height 19
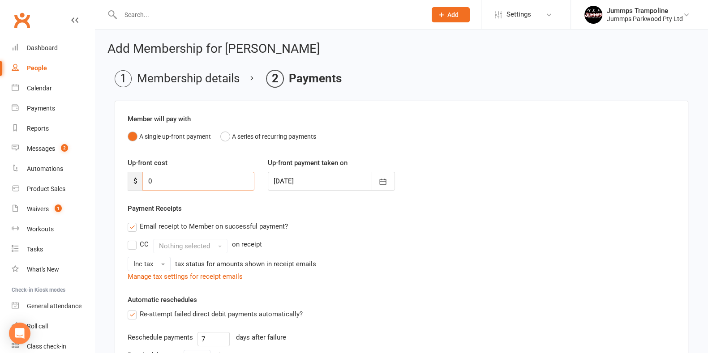
type input "0"
click at [480, 267] on div "Inc tax tax status for amounts shown in receipt emails" at bounding box center [401, 264] width 547 height 14
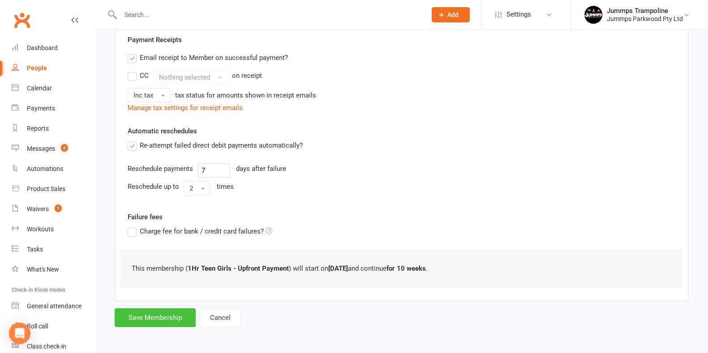
click at [168, 320] on button "Save Membership" at bounding box center [155, 317] width 81 height 19
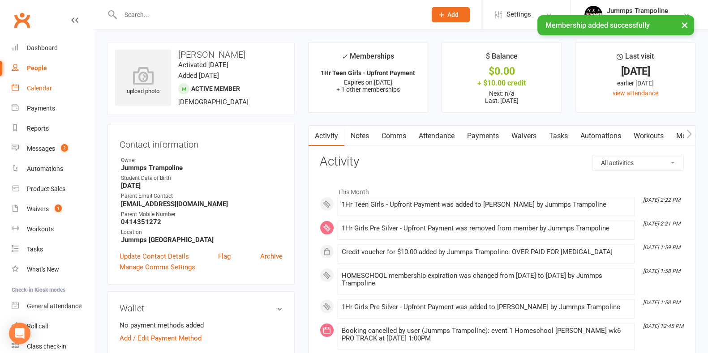
click at [54, 92] on link "Calendar" at bounding box center [53, 88] width 83 height 20
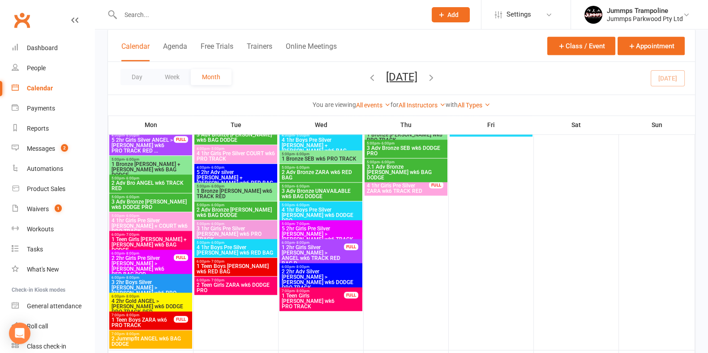
scroll to position [1200, 0]
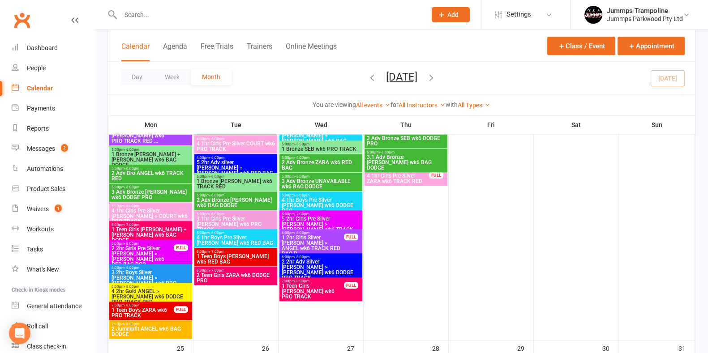
click at [245, 273] on span "2 Teen Girls ZARA wk6 DODGE PRO" at bounding box center [235, 278] width 79 height 11
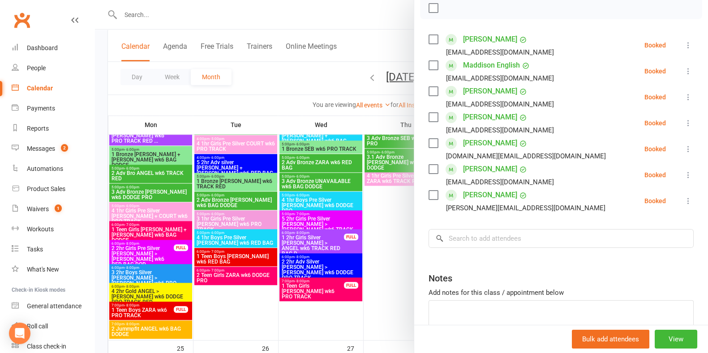
scroll to position [137, 0]
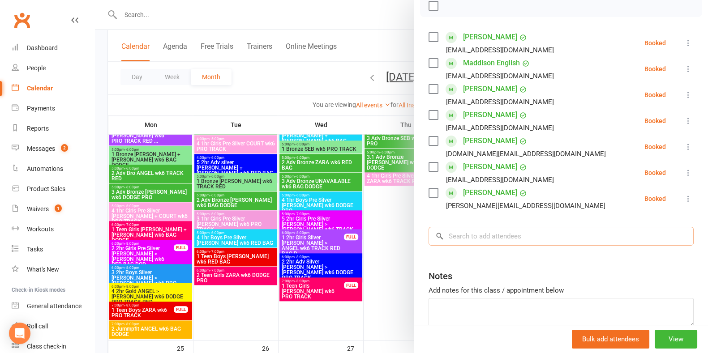
click at [476, 237] on input "search" at bounding box center [560, 236] width 265 height 19
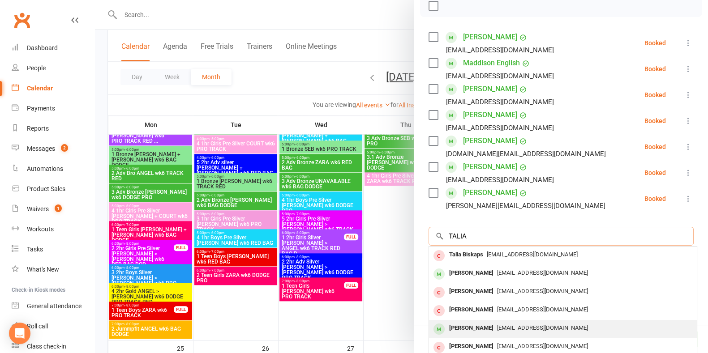
type input "TALIA"
click at [497, 327] on span "[EMAIL_ADDRESS][DOMAIN_NAME]" at bounding box center [542, 328] width 91 height 7
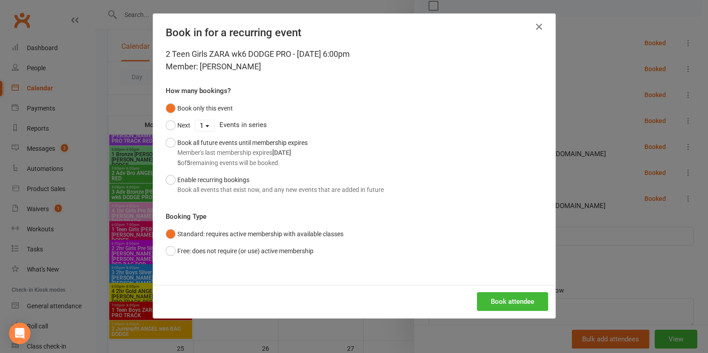
click at [492, 327] on div "Book in for a recurring event 2 Teen Girls ZARA wk6 DODGE PRO - [DATE] 6:00pm M…" at bounding box center [354, 176] width 708 height 353
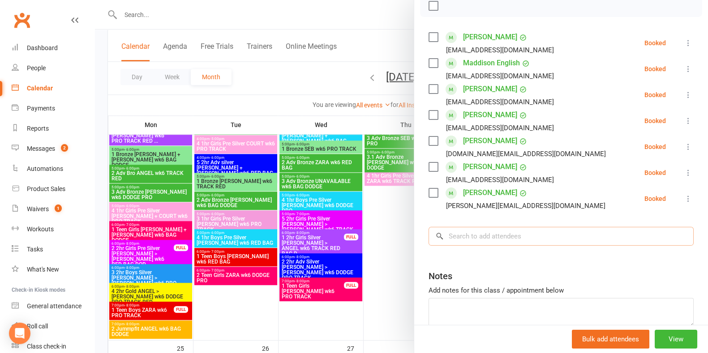
click at [469, 238] on input "search" at bounding box center [560, 236] width 265 height 19
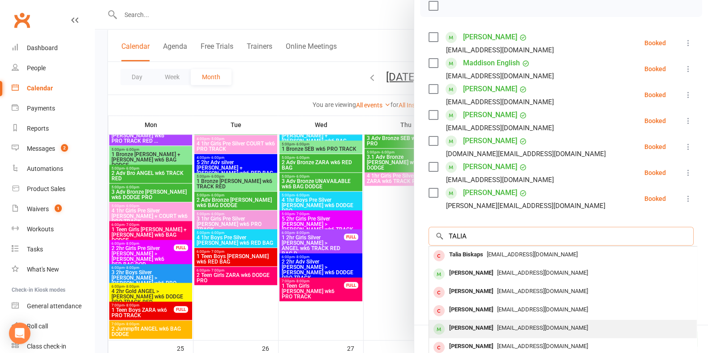
type input "TALIA"
click at [497, 325] on span "[EMAIL_ADDRESS][DOMAIN_NAME]" at bounding box center [542, 328] width 91 height 7
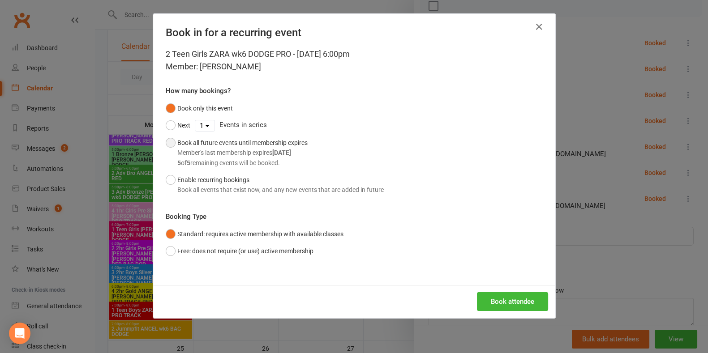
click at [170, 142] on button "Book all future events until membership expires Member's last membership expire…" at bounding box center [237, 152] width 142 height 37
click at [492, 294] on button "Book attendee" at bounding box center [512, 301] width 71 height 19
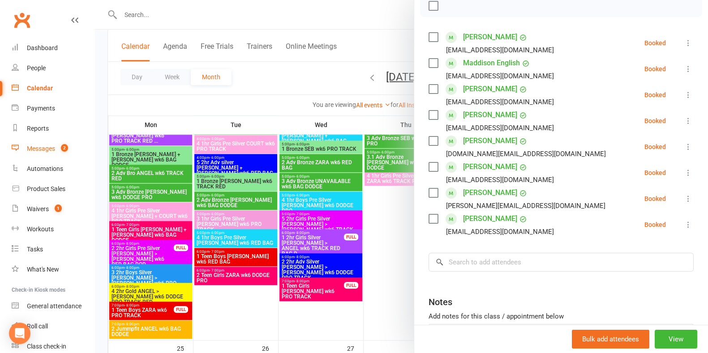
click at [55, 153] on link "Messages 2" at bounding box center [53, 149] width 83 height 20
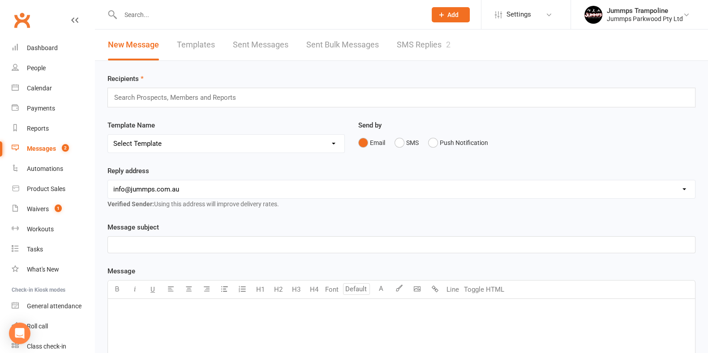
click at [440, 49] on link "SMS Replies 2" at bounding box center [424, 45] width 54 height 31
